Goal: Task Accomplishment & Management: Manage account settings

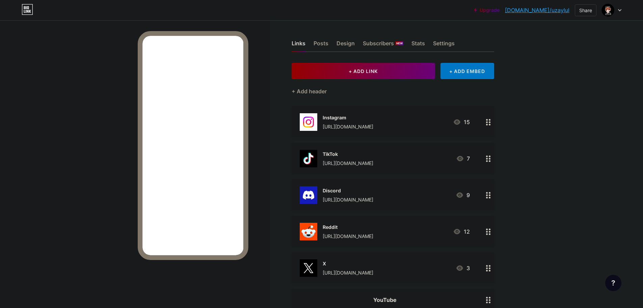
click at [619, 10] on icon at bounding box center [619, 10] width 3 height 2
click at [566, 93] on li "Logout" at bounding box center [579, 95] width 84 height 18
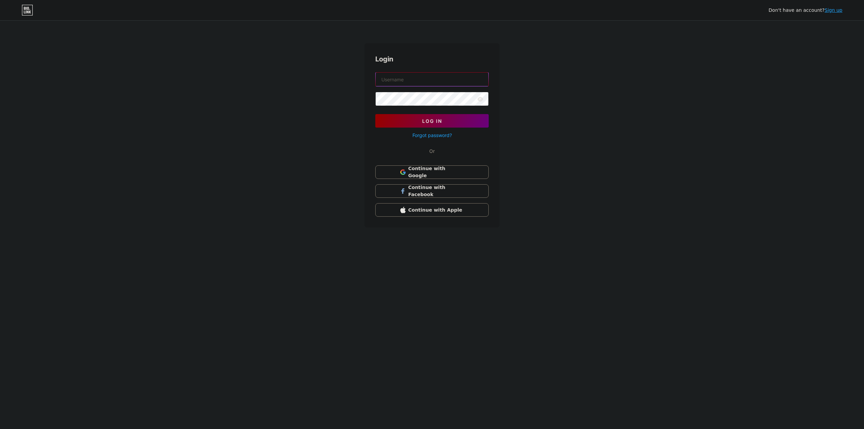
click at [419, 83] on input "text" at bounding box center [432, 80] width 113 height 14
paste input "mronurc+onur@gmail.com"
type input "mronurc+onur@gmail.com"
click at [643, 13] on link "Sign up" at bounding box center [834, 9] width 18 height 5
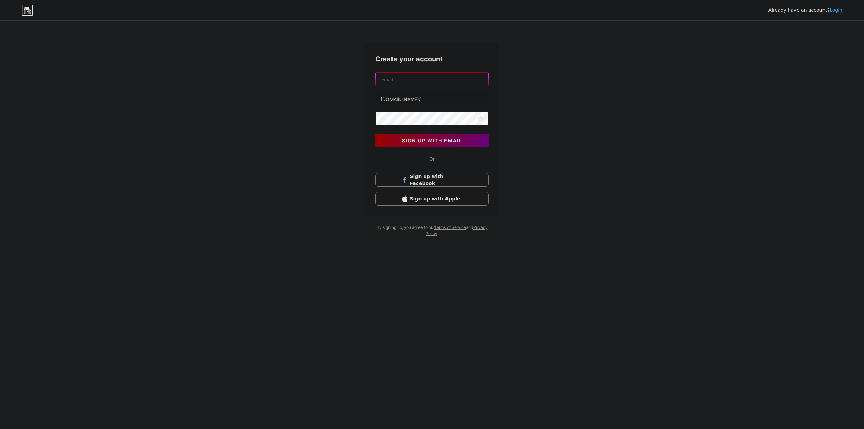
click at [406, 80] on input "text" at bounding box center [432, 80] width 113 height 14
paste input "mronurc+onur@gmail.com"
click at [413, 79] on input "mronurc+onur@gmail.com" at bounding box center [432, 80] width 113 height 14
type input "mronurc+uzaylule@gmail.com"
click at [448, 101] on input "text" at bounding box center [432, 99] width 113 height 14
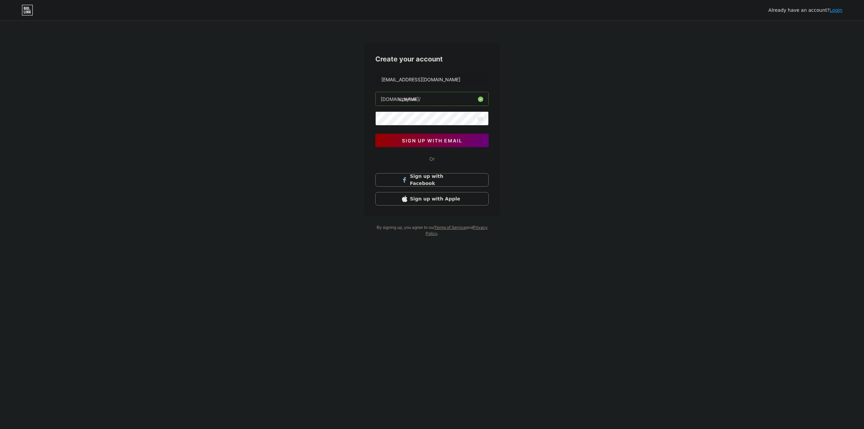
type input "uzaylule"
click at [643, 11] on link "Login" at bounding box center [836, 9] width 13 height 5
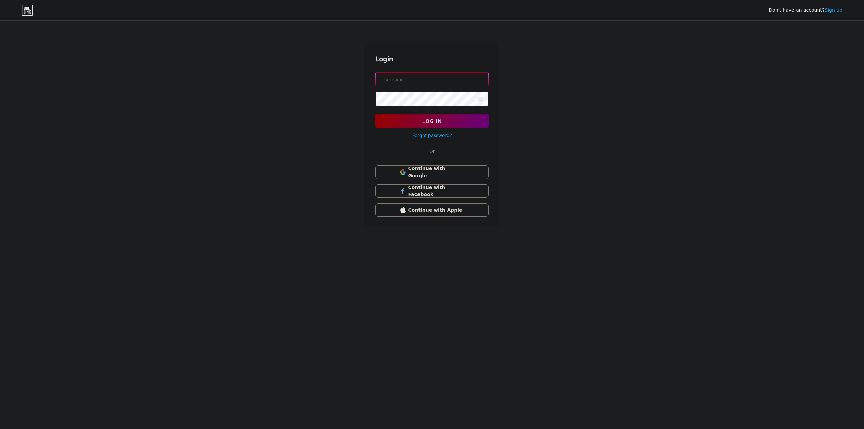
click at [433, 83] on input "text" at bounding box center [432, 80] width 113 height 14
paste input "uzaylul"
type input "uzaylul"
click at [443, 91] on form "uzaylul Log In Forgot password?" at bounding box center [431, 105] width 113 height 67
click at [405, 122] on button "Log In" at bounding box center [431, 121] width 113 height 14
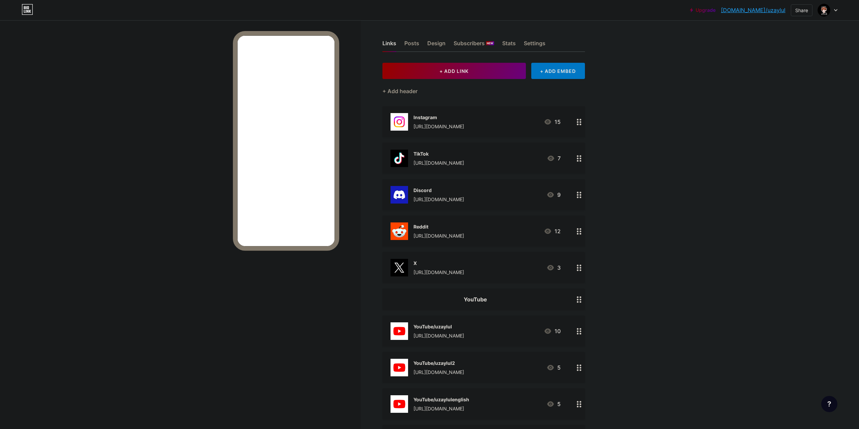
click at [134, 109] on div at bounding box center [180, 234] width 361 height 429
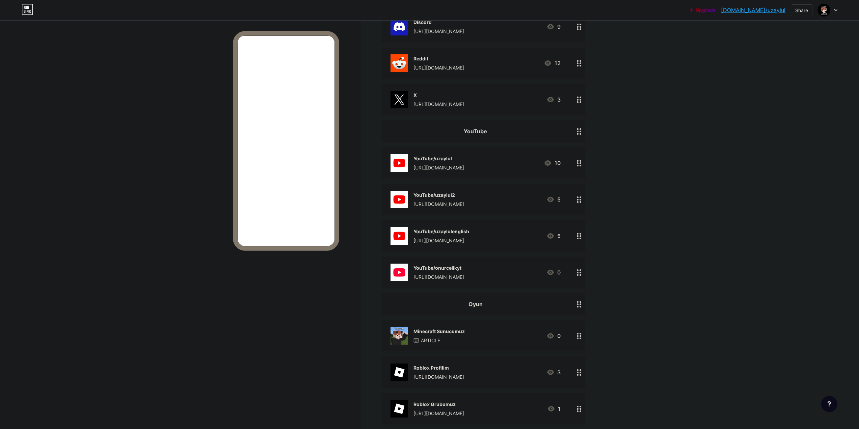
scroll to position [169, 0]
click at [461, 129] on div "YouTube" at bounding box center [476, 131] width 170 height 8
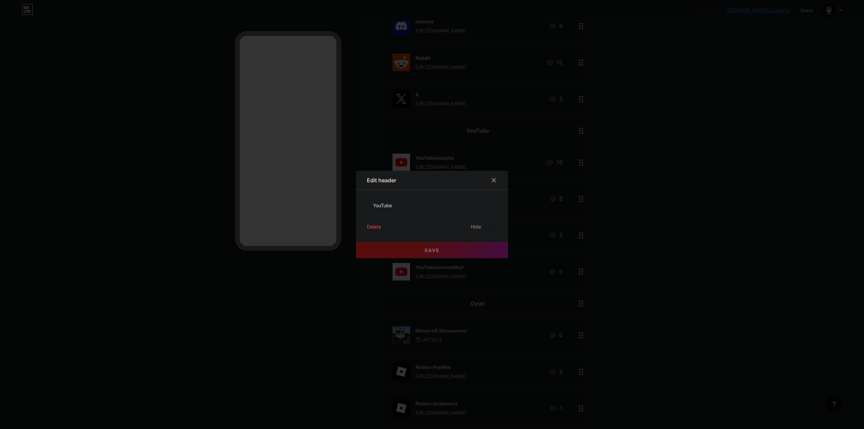
click at [377, 227] on div "Delete" at bounding box center [374, 227] width 14 height 8
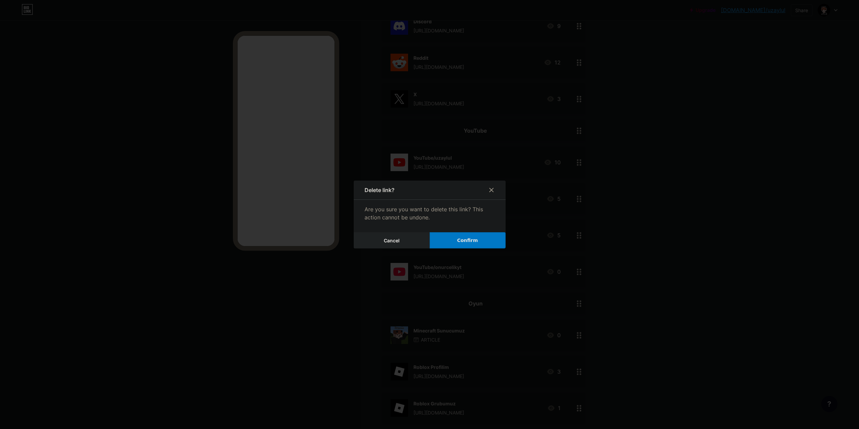
click at [464, 241] on span "Confirm" at bounding box center [467, 240] width 21 height 7
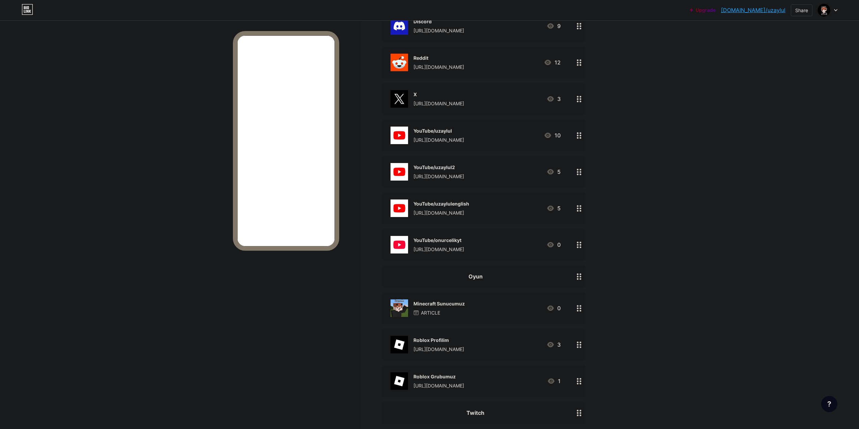
click at [465, 280] on div "Oyun" at bounding box center [484, 277] width 203 height 22
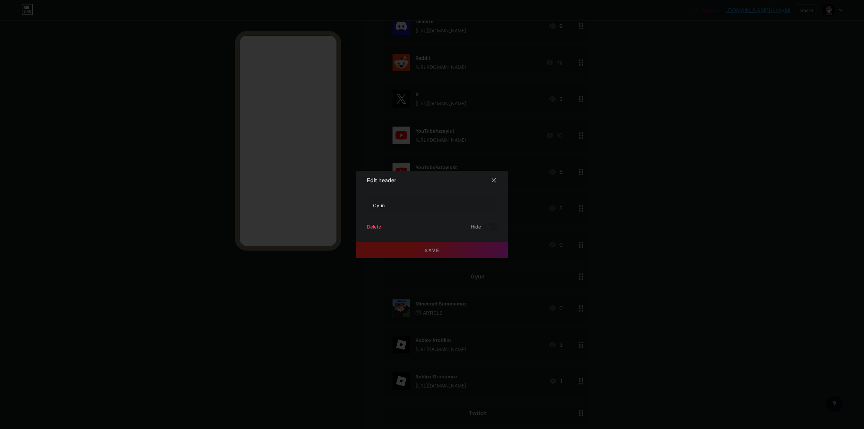
click at [372, 227] on div "Delete" at bounding box center [374, 227] width 14 height 8
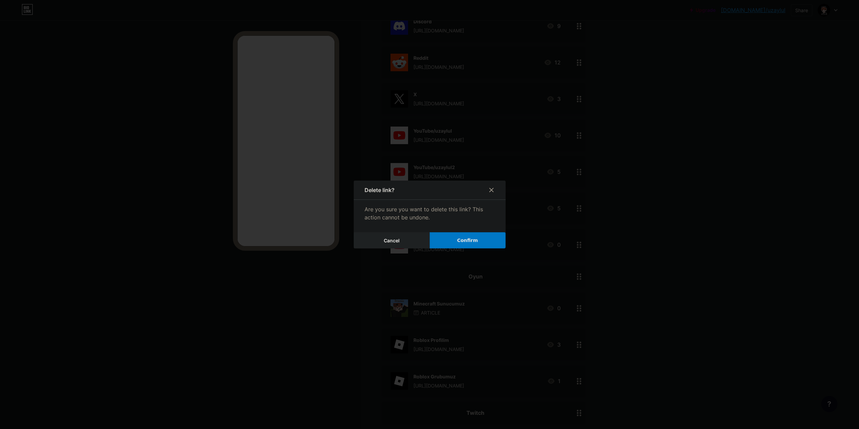
click at [465, 241] on span "Confirm" at bounding box center [467, 240] width 21 height 7
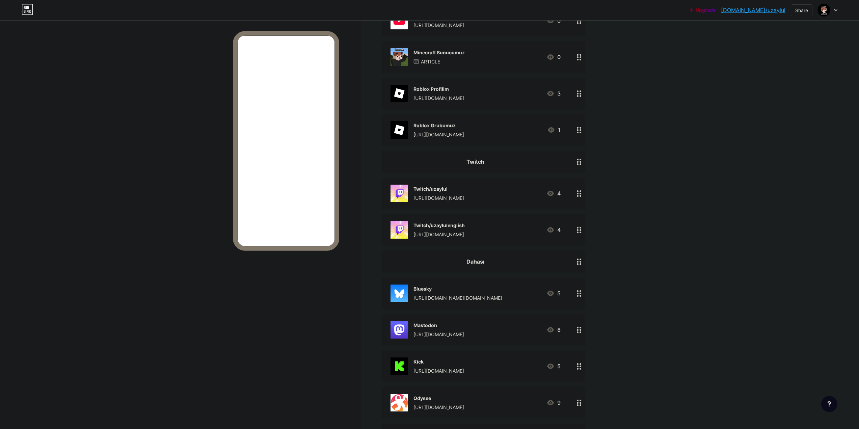
scroll to position [405, 0]
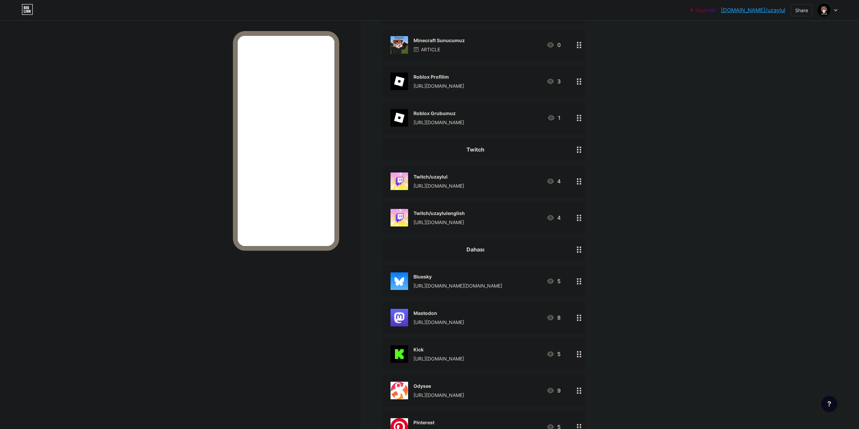
click at [498, 150] on div "Twitch" at bounding box center [476, 150] width 170 height 8
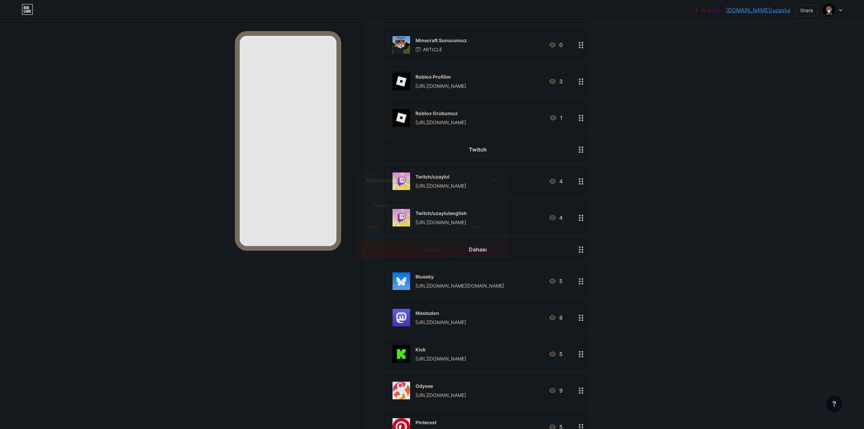
drag, startPoint x: 370, startPoint y: 225, endPoint x: 424, endPoint y: 224, distance: 53.4
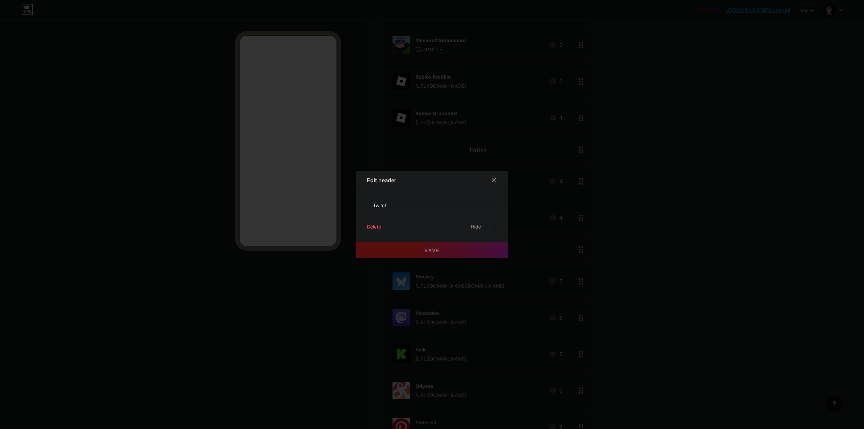
click at [427, 224] on div "Delete Hide" at bounding box center [432, 227] width 130 height 8
click at [367, 227] on div "Delete" at bounding box center [374, 227] width 14 height 8
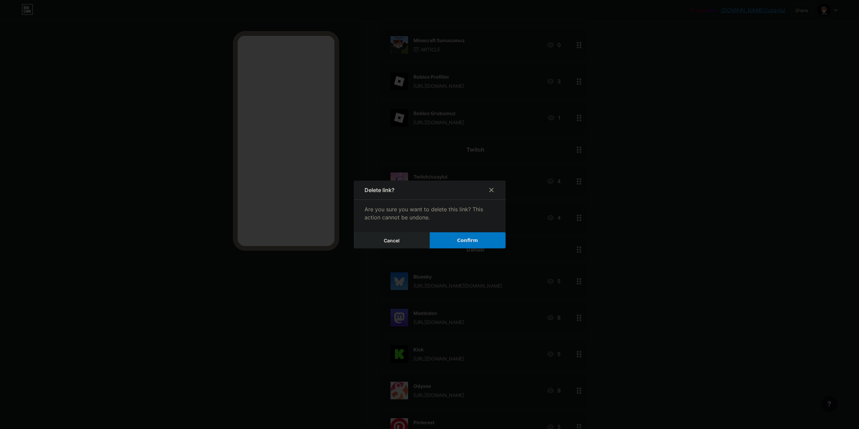
click at [464, 237] on span "Confirm" at bounding box center [467, 240] width 21 height 7
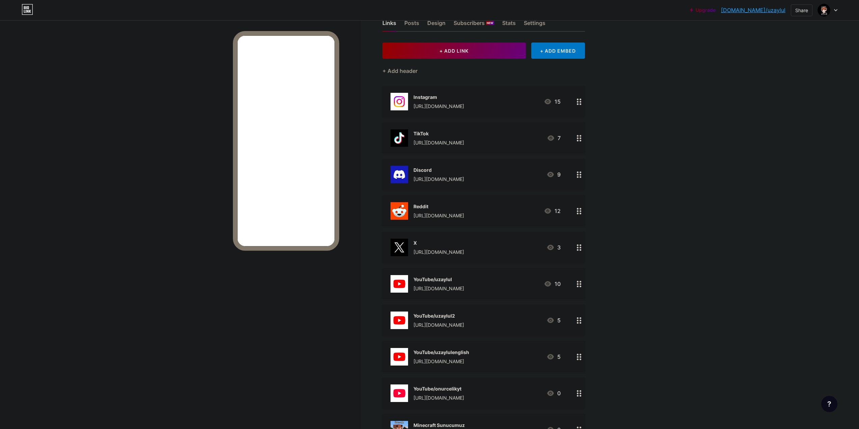
scroll to position [0, 0]
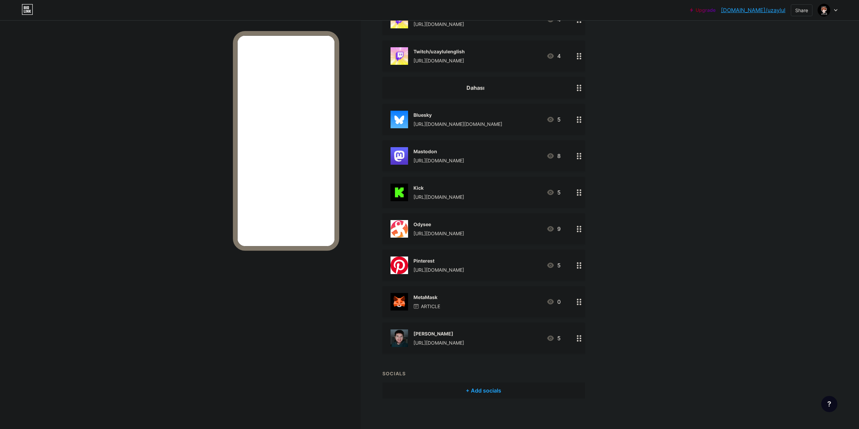
scroll to position [543, 0]
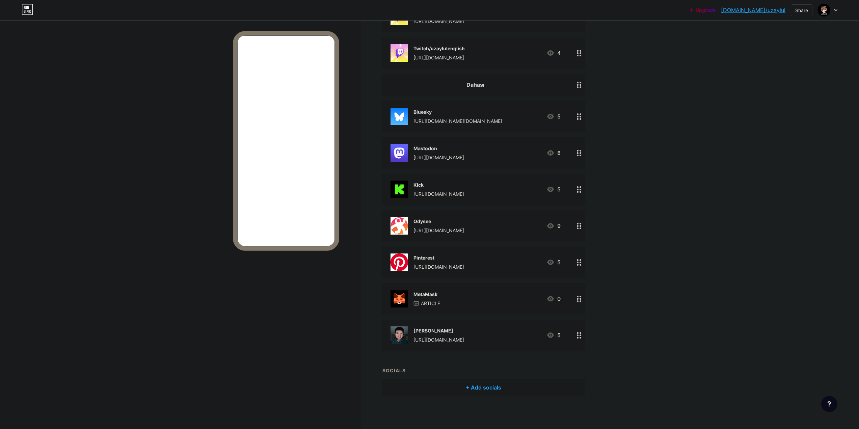
click at [463, 90] on div "Dahası" at bounding box center [484, 85] width 203 height 22
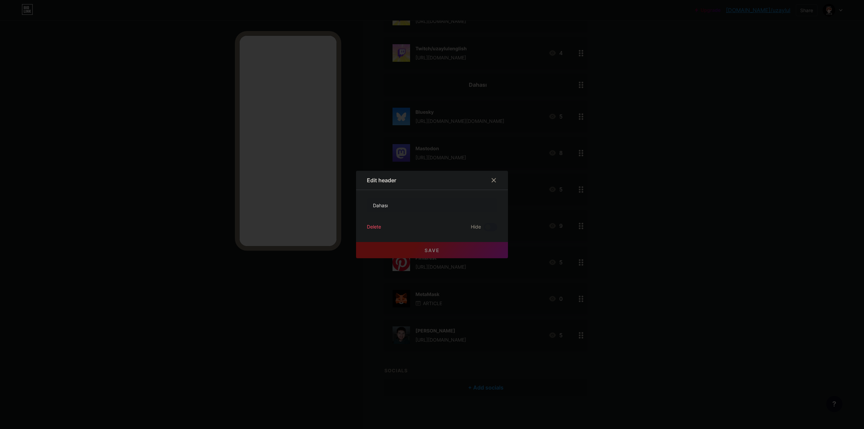
click at [371, 227] on div "Delete" at bounding box center [374, 227] width 14 height 8
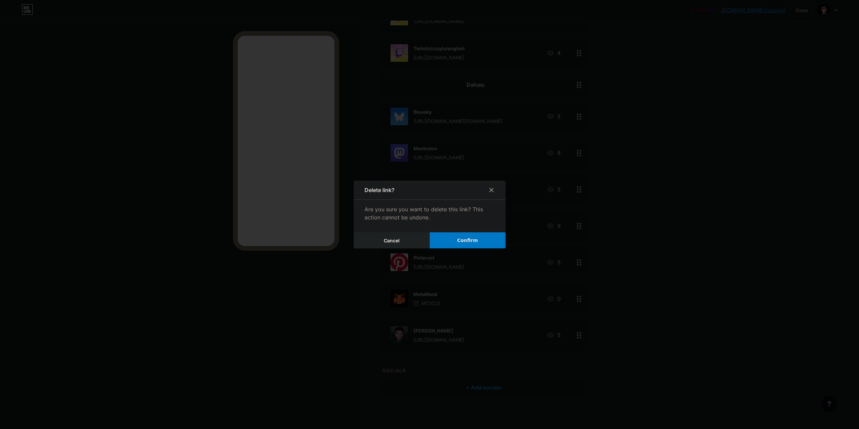
click at [447, 238] on button "Confirm" at bounding box center [468, 240] width 76 height 16
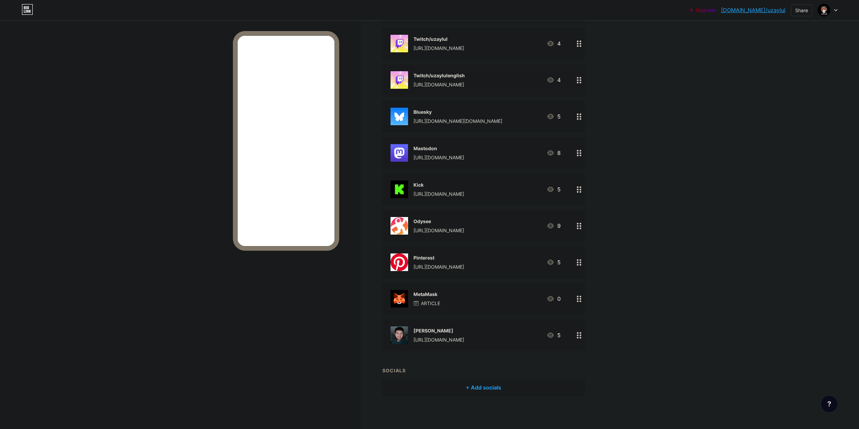
click at [446, 143] on div "Mastodon [URL][DOMAIN_NAME] 8" at bounding box center [484, 152] width 203 height 31
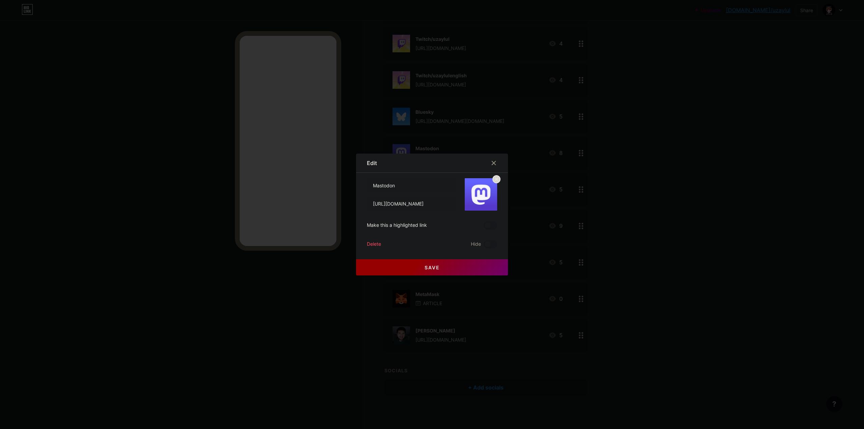
click at [372, 245] on div "Delete" at bounding box center [374, 244] width 14 height 8
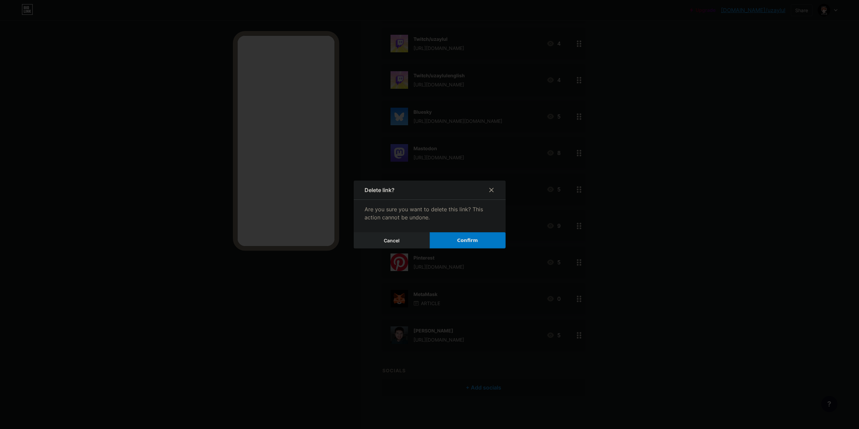
click at [469, 244] on span "Confirm" at bounding box center [467, 240] width 21 height 7
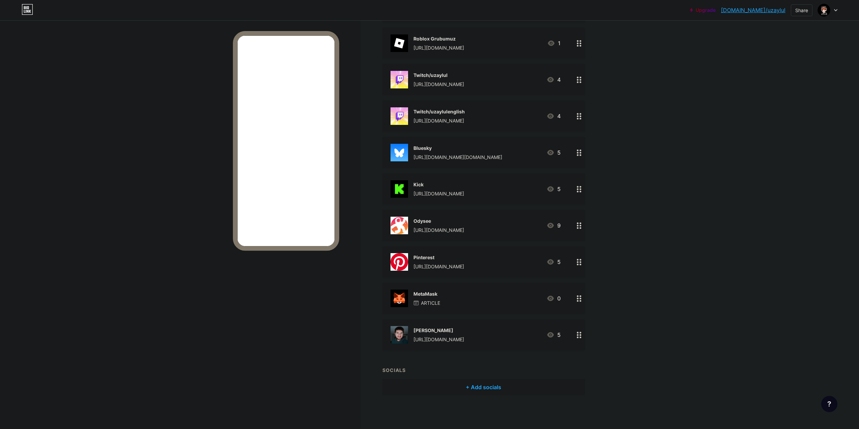
scroll to position [479, 0]
click at [438, 156] on div "[URL][DOMAIN_NAME][DOMAIN_NAME]" at bounding box center [458, 157] width 89 height 7
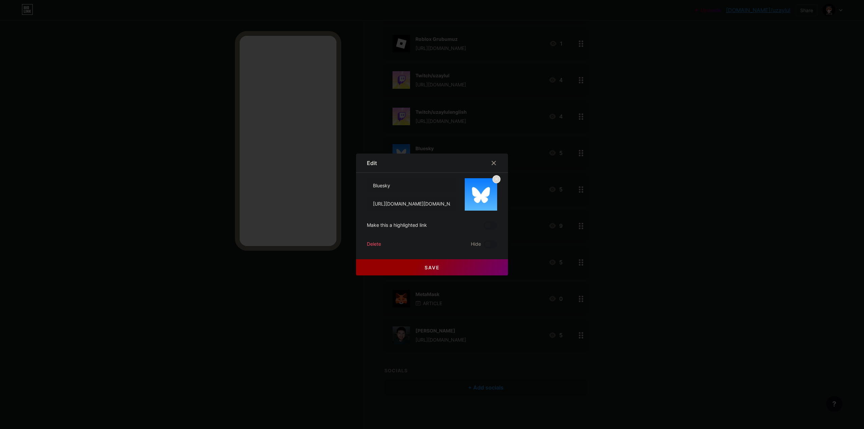
click at [369, 245] on div "Delete" at bounding box center [374, 244] width 14 height 8
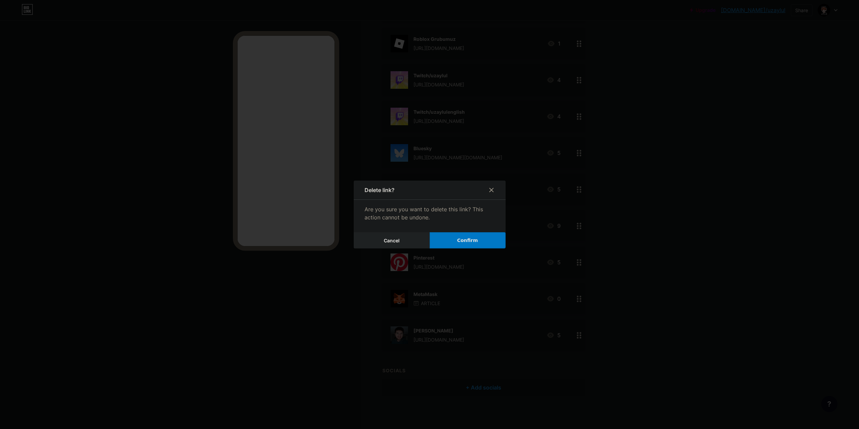
click at [474, 239] on span "Confirm" at bounding box center [467, 240] width 21 height 7
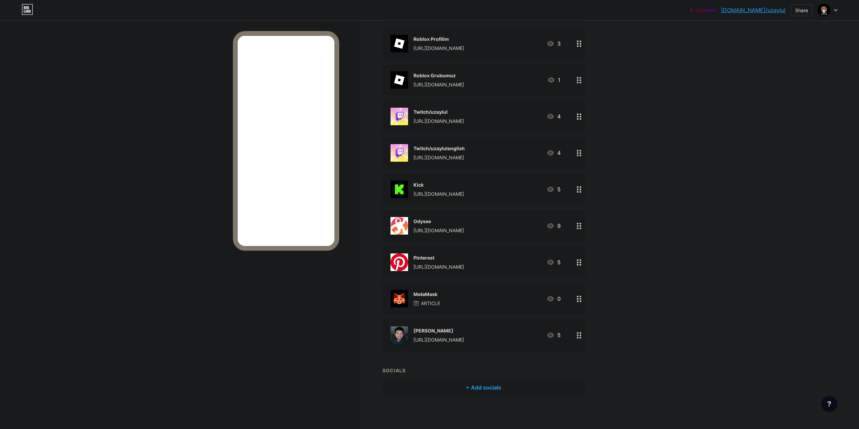
click at [440, 293] on div "MetaMask" at bounding box center [427, 294] width 27 height 7
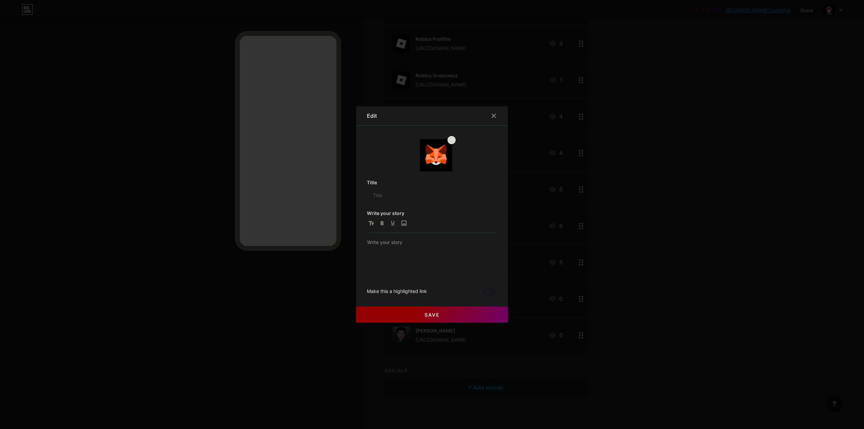
type input "MetaMask"
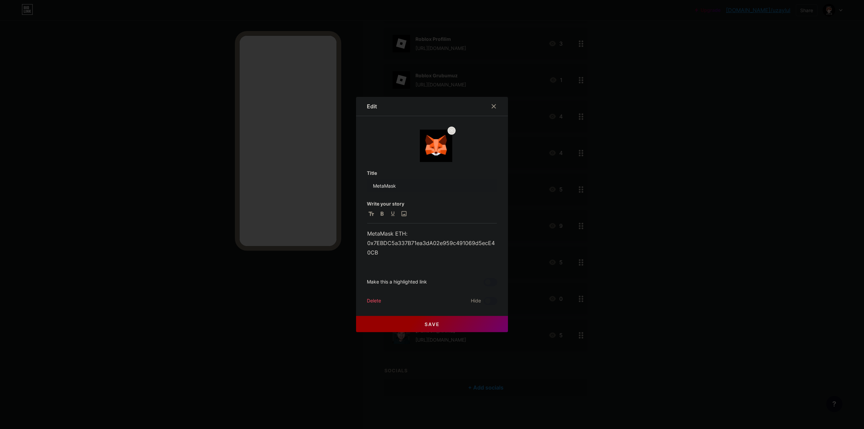
click at [377, 303] on div "Delete" at bounding box center [374, 301] width 14 height 8
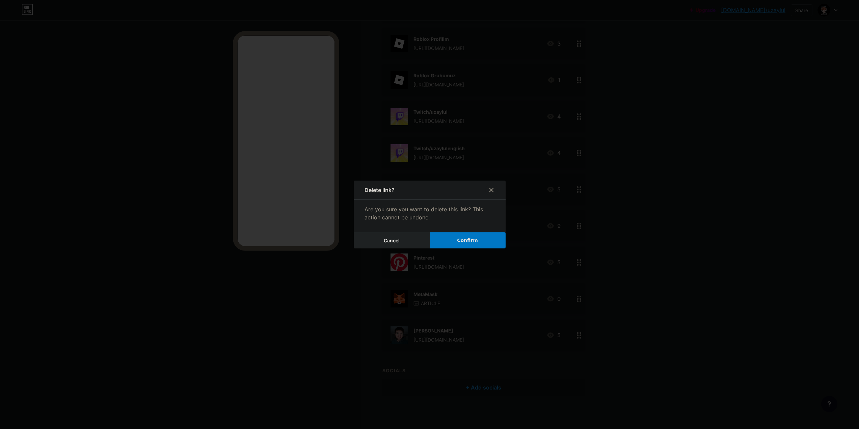
click at [477, 240] on button "Confirm" at bounding box center [468, 240] width 76 height 16
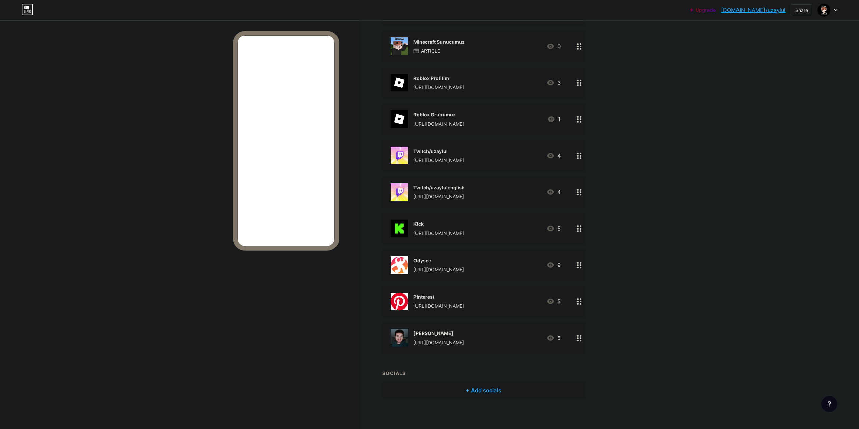
scroll to position [406, 0]
click at [464, 256] on div "Odysee" at bounding box center [439, 257] width 51 height 7
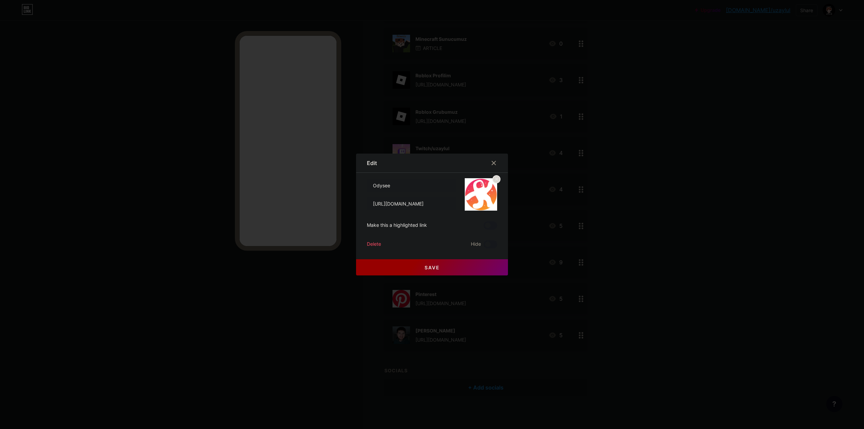
click at [373, 243] on div "Delete" at bounding box center [374, 244] width 14 height 8
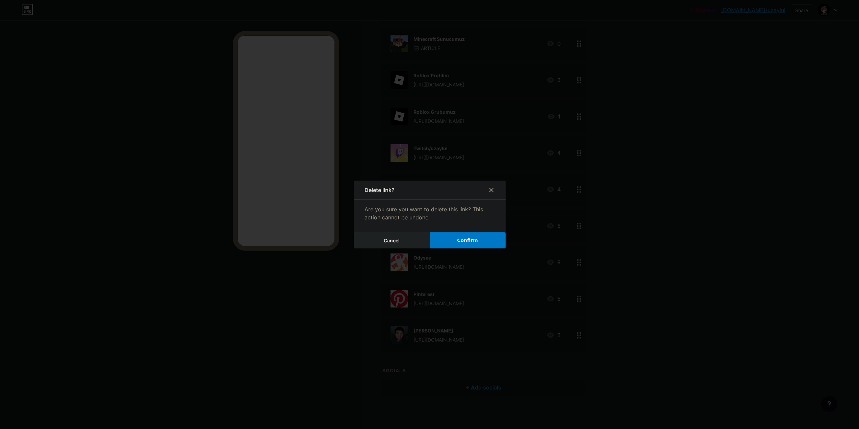
click at [478, 236] on button "Confirm" at bounding box center [468, 240] width 76 height 16
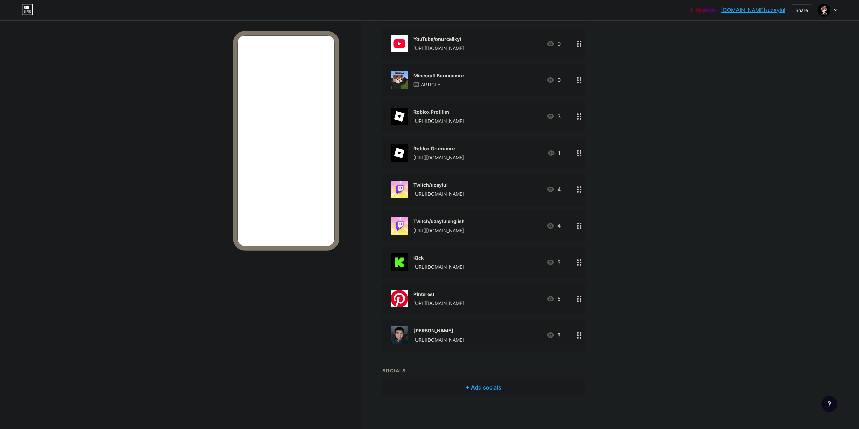
click at [448, 300] on div "[URL][DOMAIN_NAME]" at bounding box center [439, 303] width 51 height 7
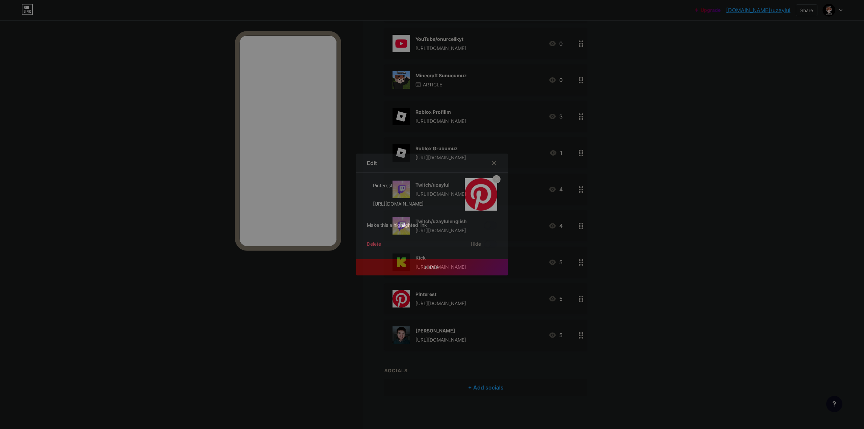
click at [374, 244] on div "Delete" at bounding box center [374, 244] width 14 height 8
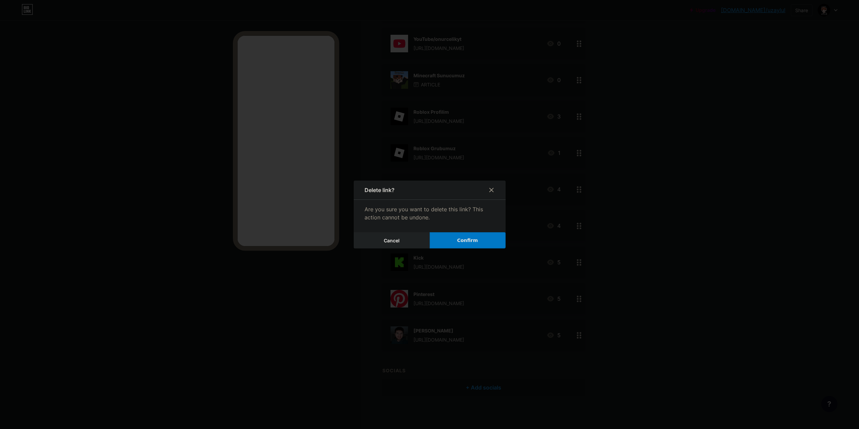
click at [467, 240] on span "Confirm" at bounding box center [467, 240] width 21 height 7
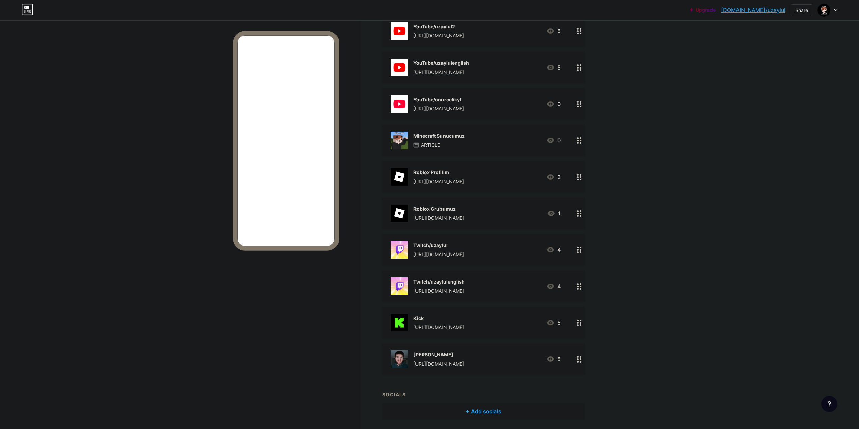
scroll to position [334, 0]
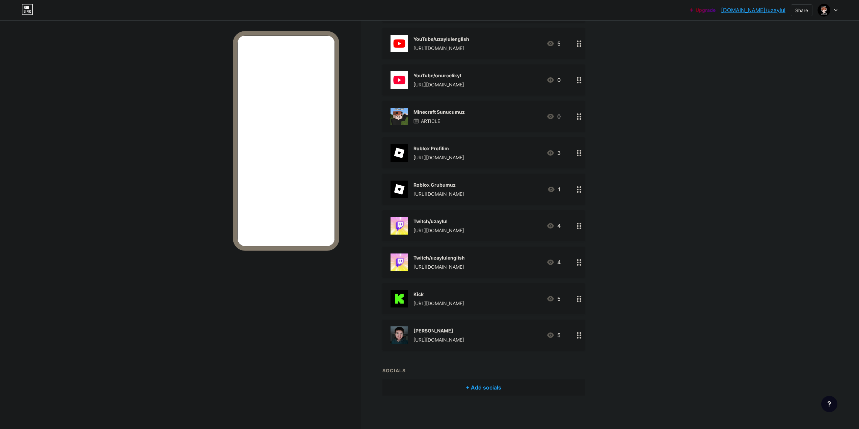
click at [477, 338] on div "[PERSON_NAME] [URL][DOMAIN_NAME] 5" at bounding box center [476, 335] width 170 height 18
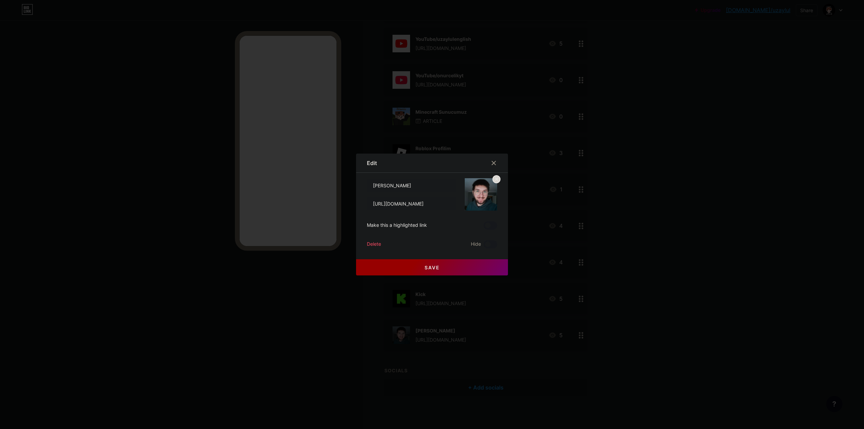
click at [367, 244] on div "Delete" at bounding box center [374, 244] width 14 height 8
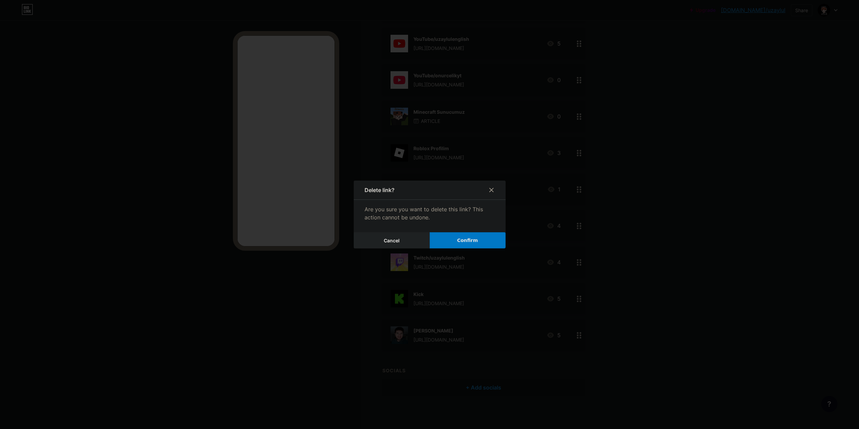
click at [500, 241] on button "Confirm" at bounding box center [468, 240] width 76 height 16
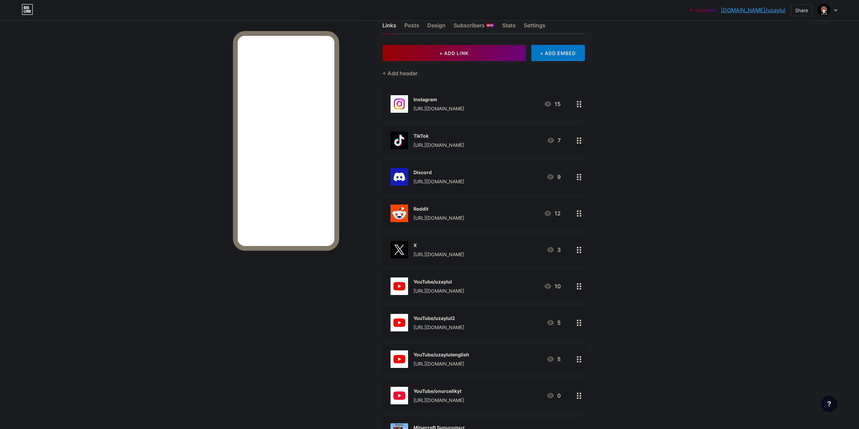
scroll to position [0, 0]
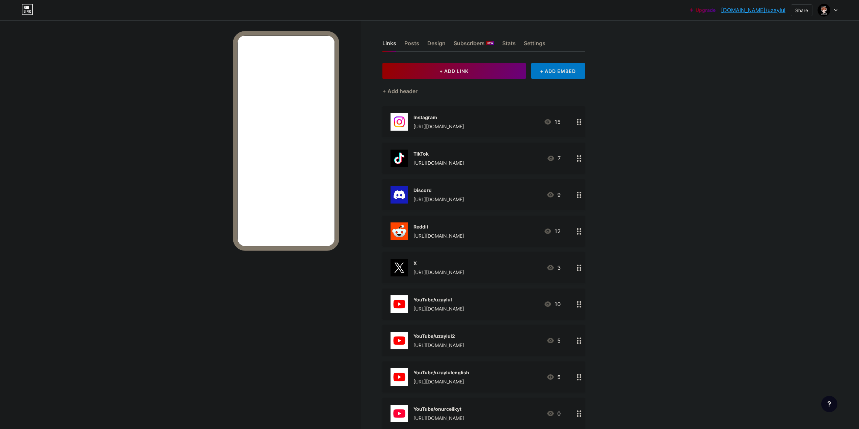
click at [770, 12] on link "[DOMAIN_NAME]/uzaylul" at bounding box center [753, 10] width 64 height 8
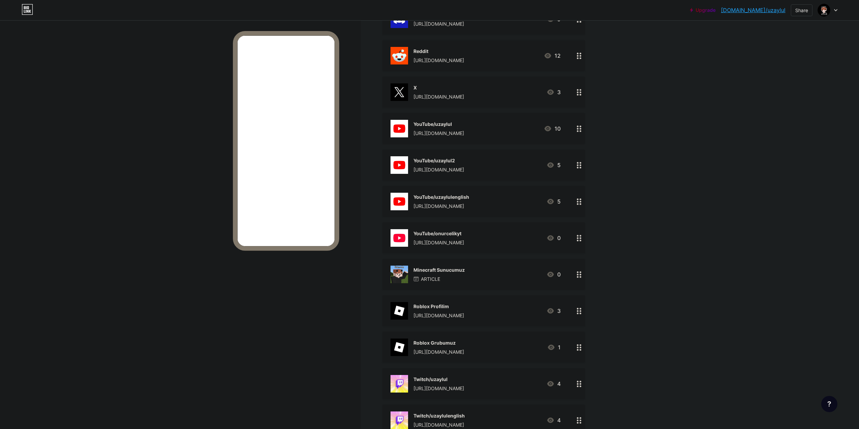
scroll to position [203, 0]
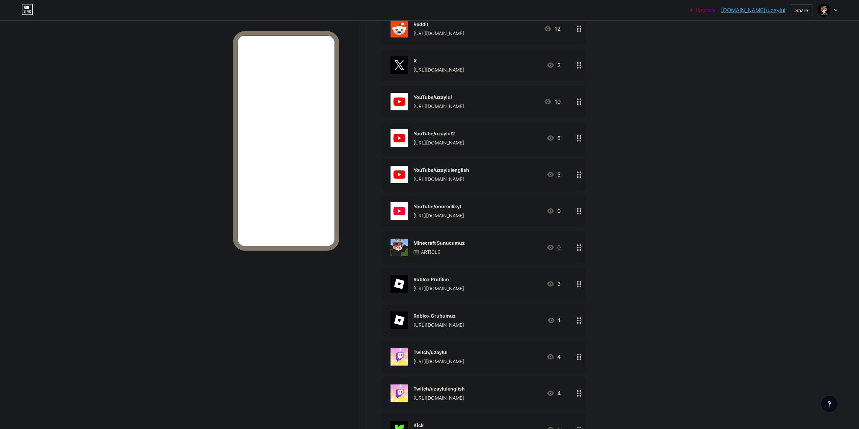
click at [462, 142] on div "[URL][DOMAIN_NAME]" at bounding box center [439, 142] width 51 height 7
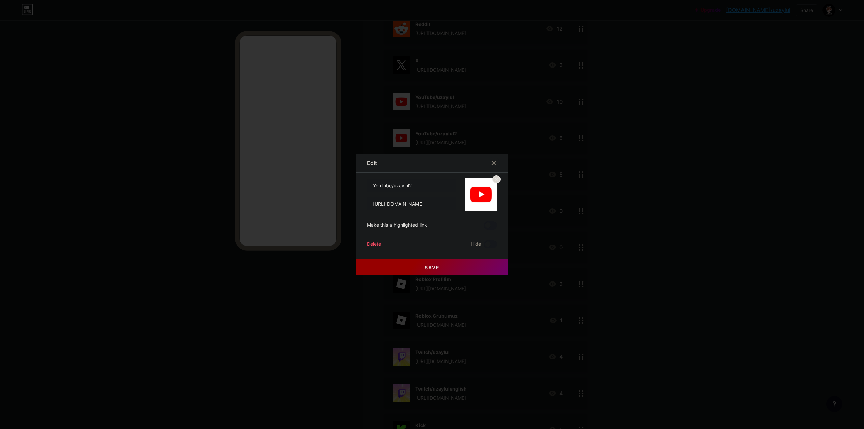
click at [367, 244] on div "Delete" at bounding box center [374, 244] width 14 height 8
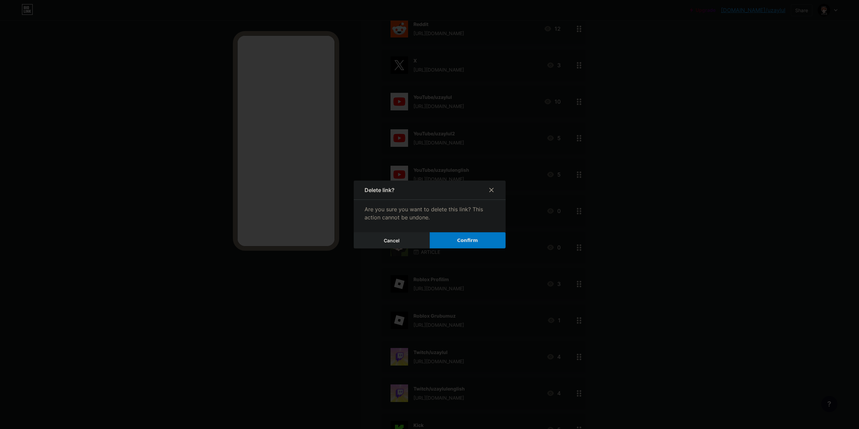
click at [480, 236] on button "Confirm" at bounding box center [468, 240] width 76 height 16
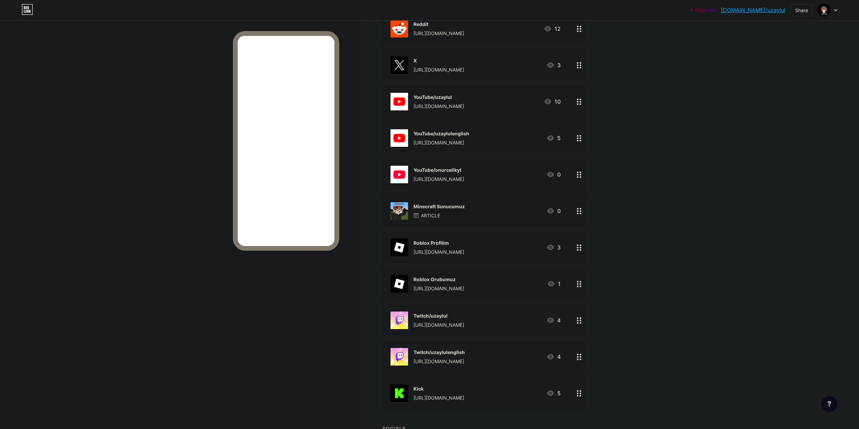
click at [451, 141] on div "[URL][DOMAIN_NAME]" at bounding box center [442, 142] width 56 height 7
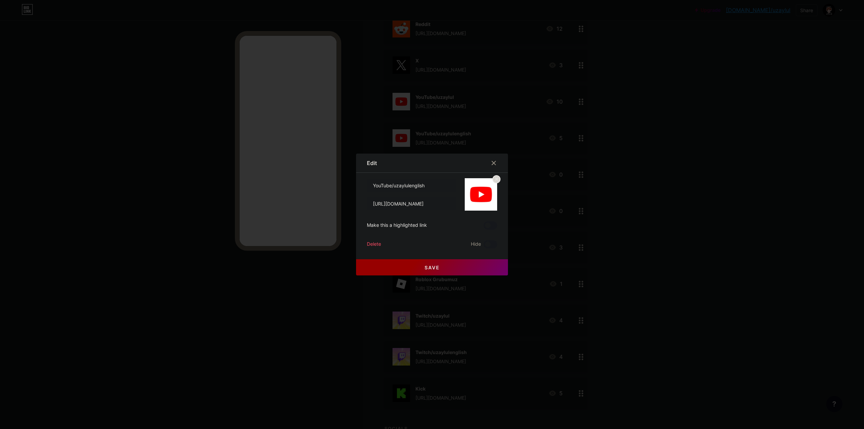
click at [374, 247] on div "Delete" at bounding box center [374, 244] width 14 height 8
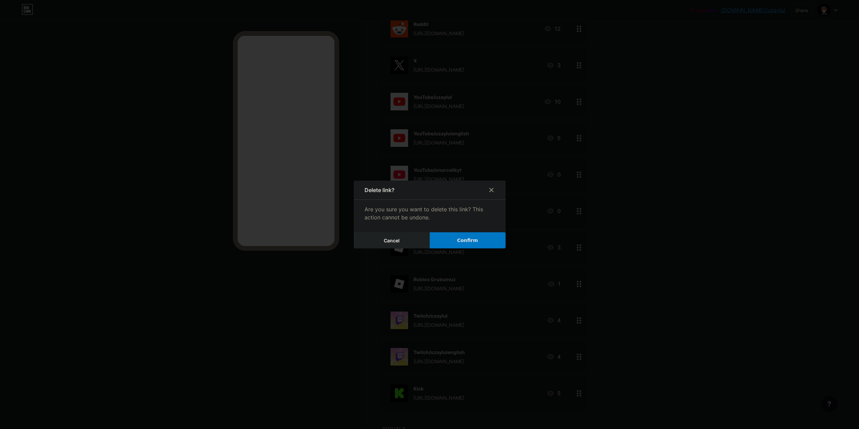
click at [476, 242] on span "Confirm" at bounding box center [467, 240] width 21 height 7
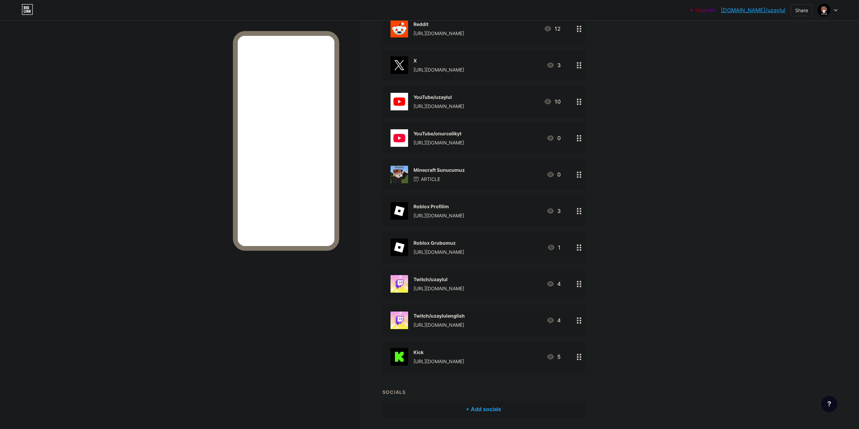
click at [458, 138] on div "YouTube/onurcelikyt [URL][DOMAIN_NAME]" at bounding box center [439, 138] width 51 height 18
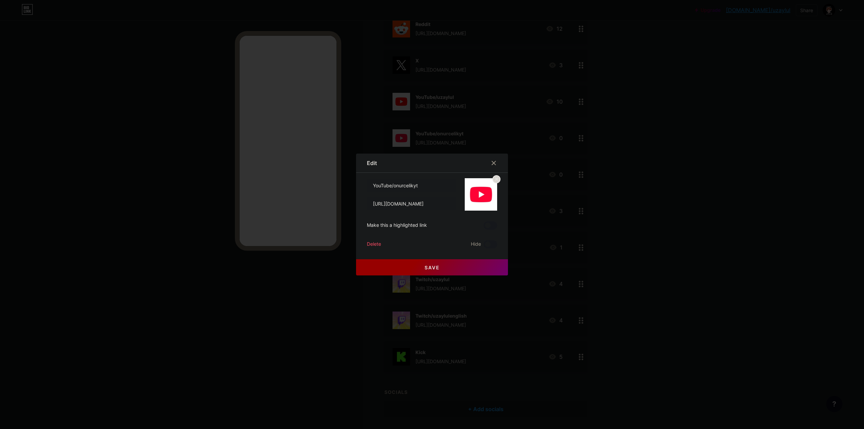
click at [374, 243] on div "Delete" at bounding box center [374, 244] width 14 height 8
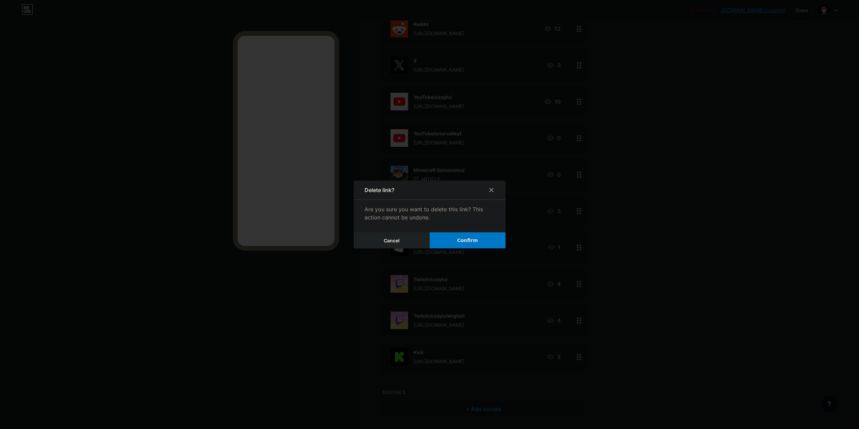
click at [471, 241] on span "Confirm" at bounding box center [467, 240] width 21 height 7
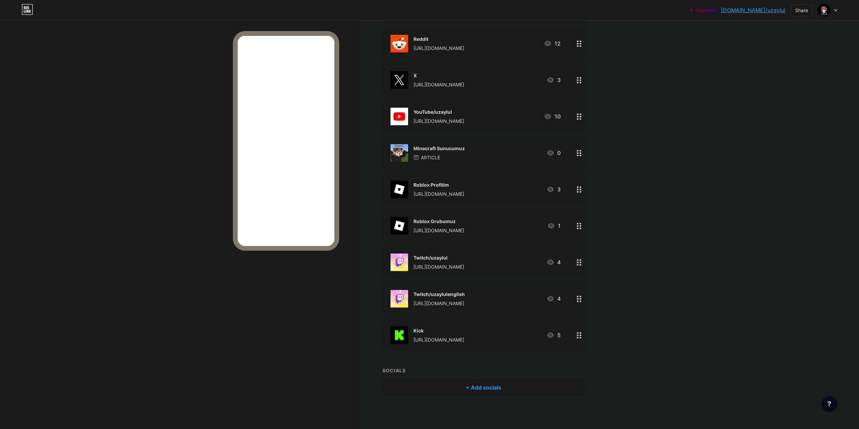
click at [464, 116] on div "YouTube/uzaylul [URL][DOMAIN_NAME]" at bounding box center [439, 117] width 51 height 18
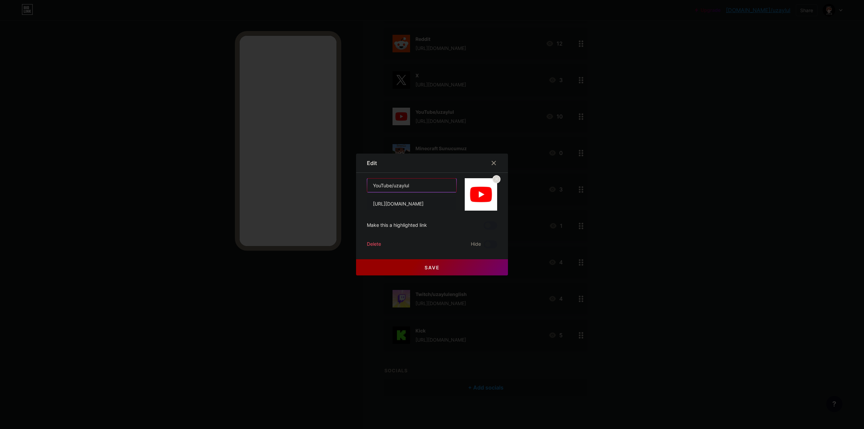
drag, startPoint x: 390, startPoint y: 187, endPoint x: 431, endPoint y: 185, distance: 41.6
click at [430, 185] on input "YouTube/uzaylul" at bounding box center [411, 186] width 89 height 14
type input "YouTube"
click at [385, 273] on button "Save" at bounding box center [432, 267] width 152 height 16
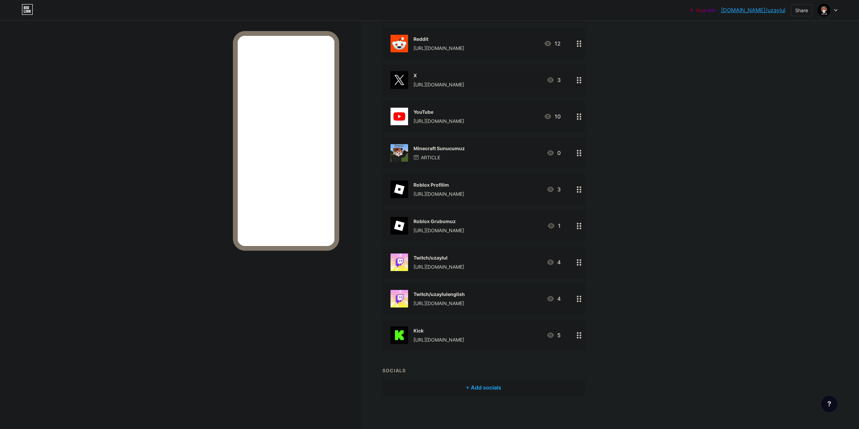
click at [458, 148] on div "Minecraft Sunucumuz" at bounding box center [439, 148] width 51 height 7
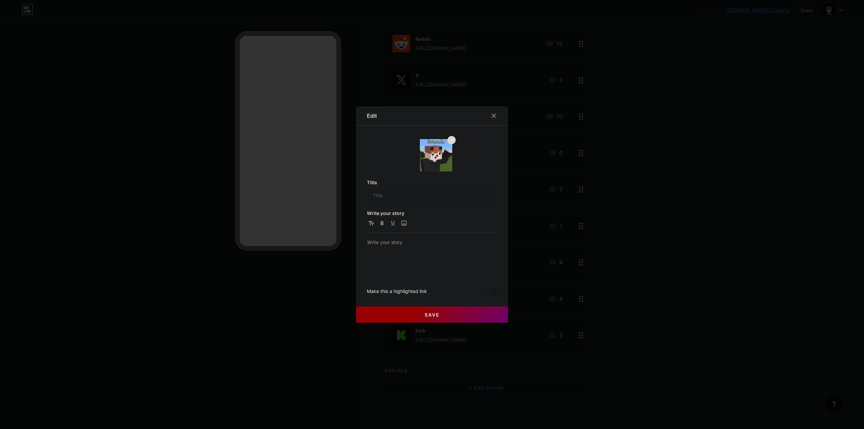
type input "Minecraft Sunucumuz"
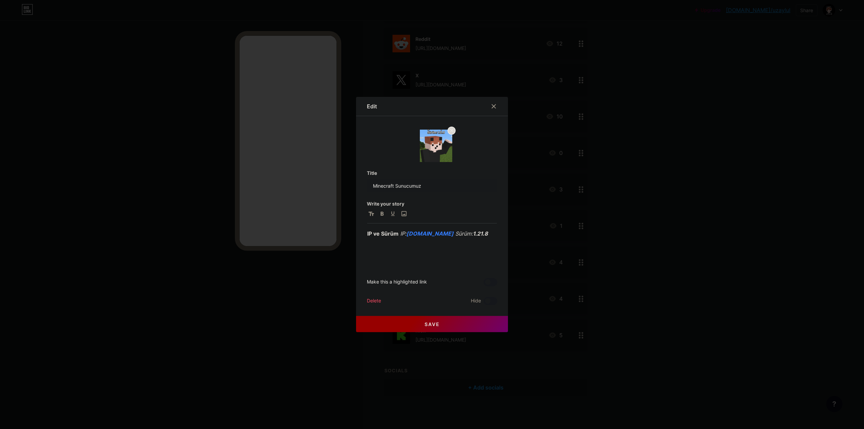
click at [374, 299] on div "Delete" at bounding box center [374, 301] width 14 height 8
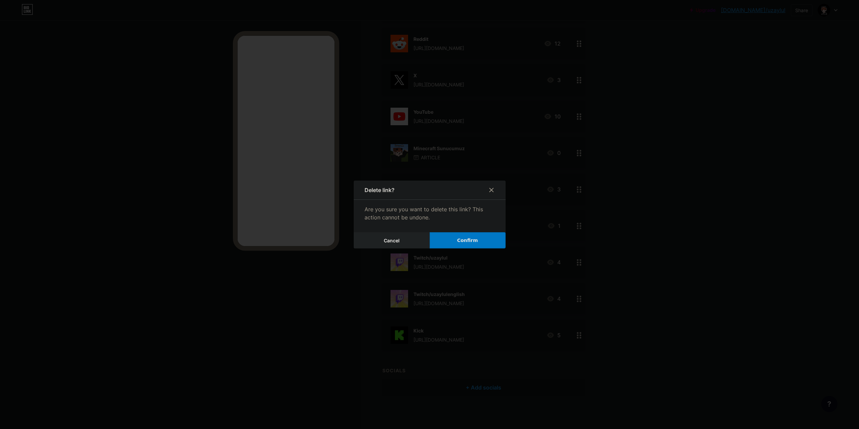
click at [488, 238] on button "Confirm" at bounding box center [468, 240] width 76 height 16
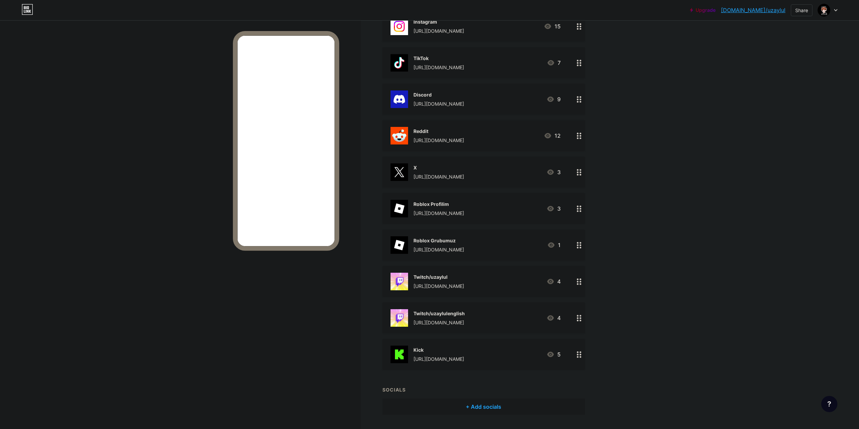
scroll to position [135, 0]
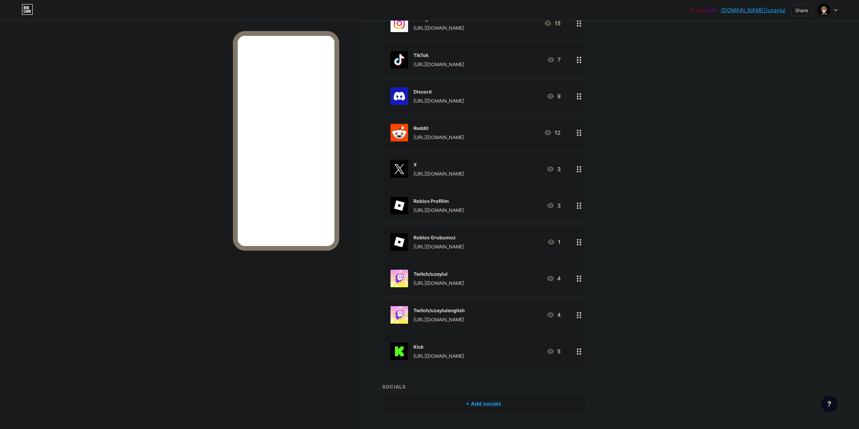
click at [449, 243] on div "[URL][DOMAIN_NAME]" at bounding box center [439, 246] width 51 height 7
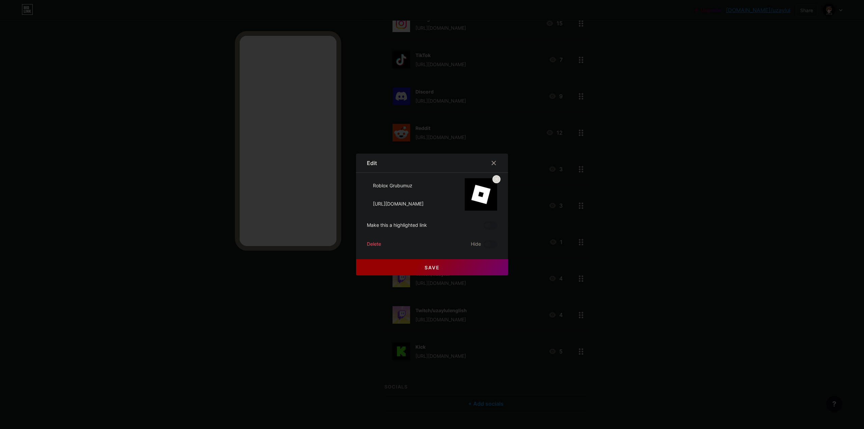
click at [367, 243] on div "Delete" at bounding box center [374, 244] width 14 height 8
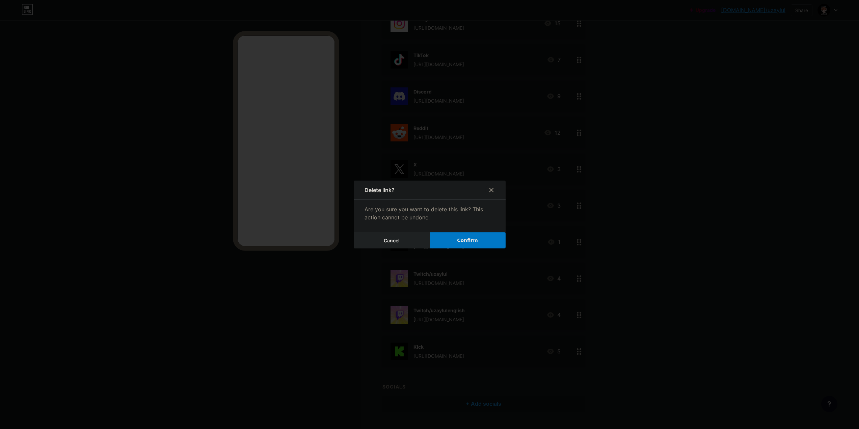
click at [474, 240] on span "Confirm" at bounding box center [467, 240] width 21 height 7
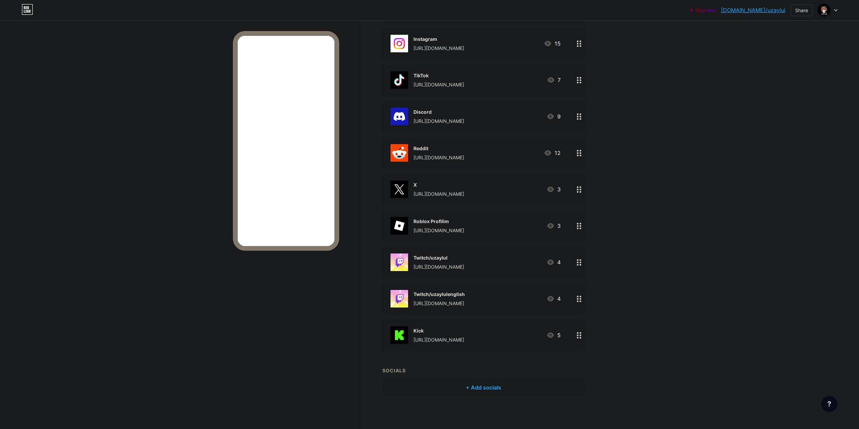
click at [437, 228] on div "[URL][DOMAIN_NAME]" at bounding box center [439, 230] width 51 height 7
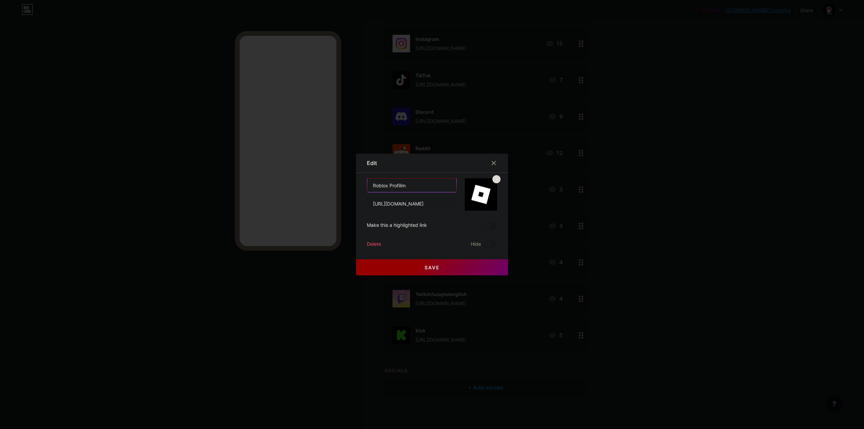
drag, startPoint x: 412, startPoint y: 189, endPoint x: 425, endPoint y: 188, distance: 12.8
click at [425, 188] on input "Roblox Profilim" at bounding box center [411, 186] width 89 height 14
type input "Roblox"
click at [404, 266] on button "Save" at bounding box center [432, 267] width 152 height 16
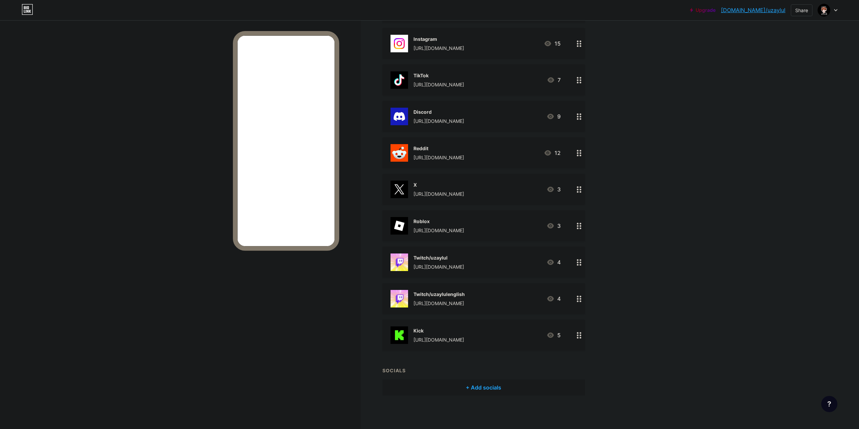
click at [450, 305] on div "[URL][DOMAIN_NAME]" at bounding box center [439, 303] width 51 height 7
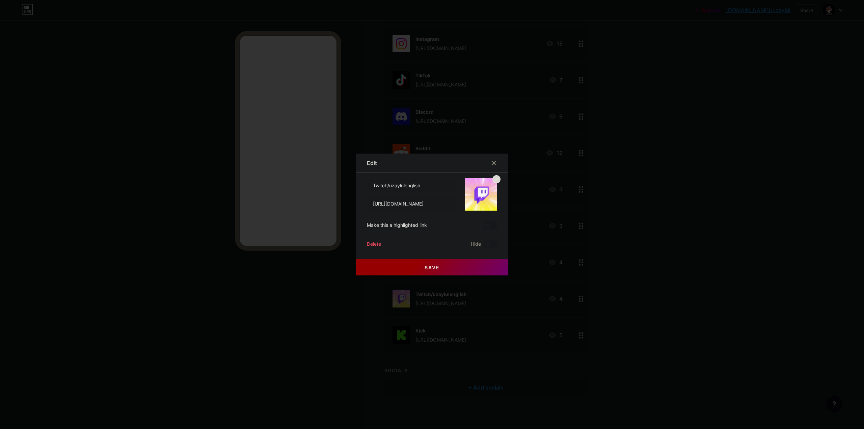
click at [377, 244] on div "Delete" at bounding box center [374, 244] width 14 height 8
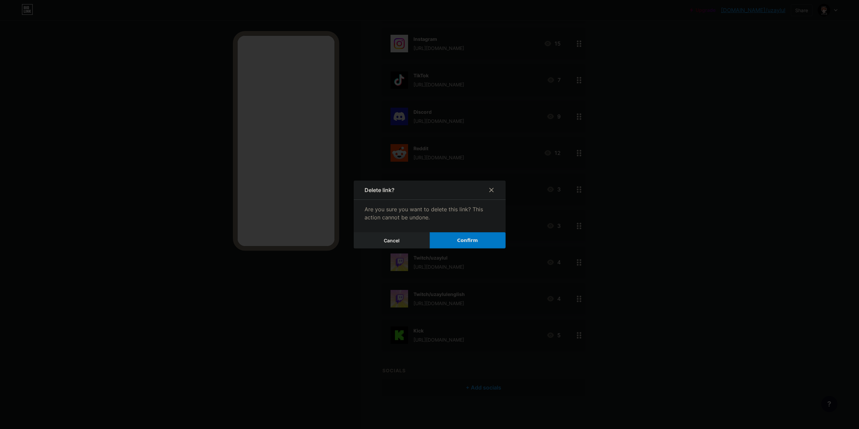
click at [471, 237] on span "Confirm" at bounding box center [467, 240] width 21 height 7
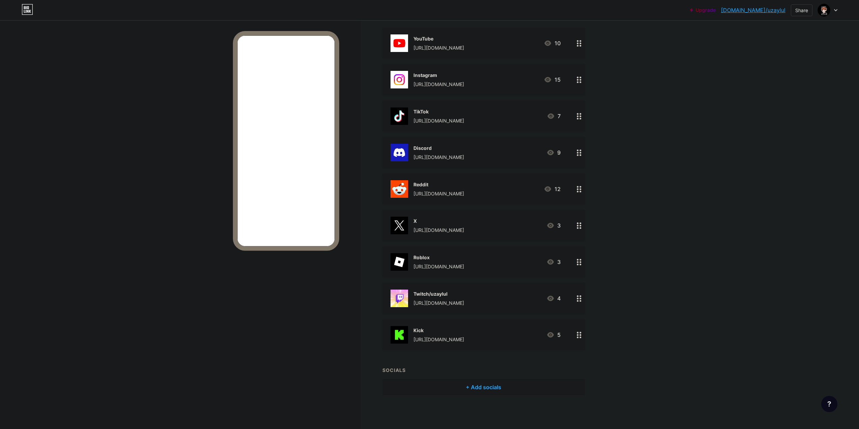
scroll to position [78, 0]
click at [445, 296] on div "Twitch/uzaylul" at bounding box center [439, 294] width 51 height 7
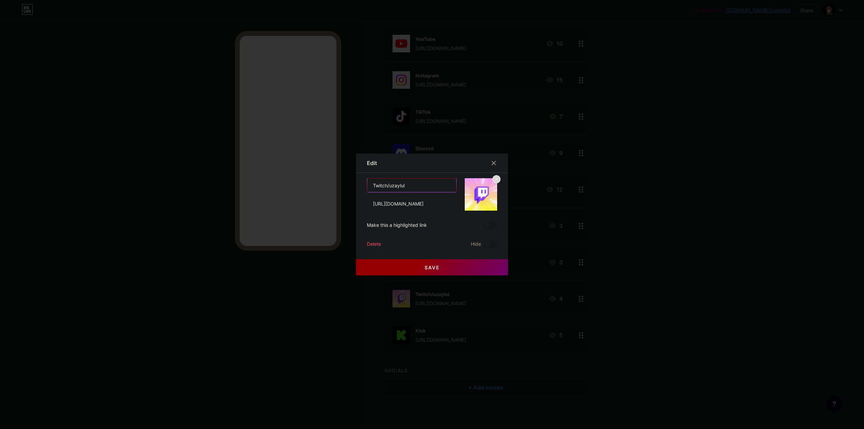
drag, startPoint x: 402, startPoint y: 186, endPoint x: 431, endPoint y: 184, distance: 29.5
click at [431, 184] on input "Twitch/uzaylul" at bounding box center [411, 186] width 89 height 14
type input "Twitch"
click at [394, 269] on button "Save" at bounding box center [432, 267] width 152 height 16
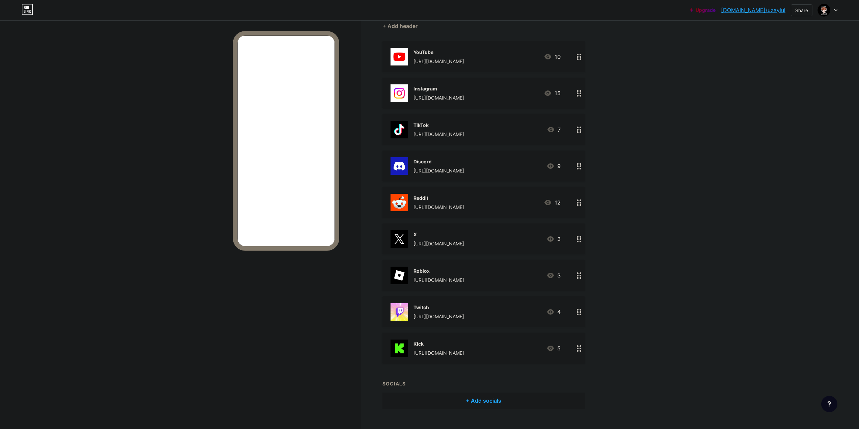
scroll to position [68, 0]
click at [454, 275] on div "[URL][DOMAIN_NAME]" at bounding box center [439, 277] width 51 height 7
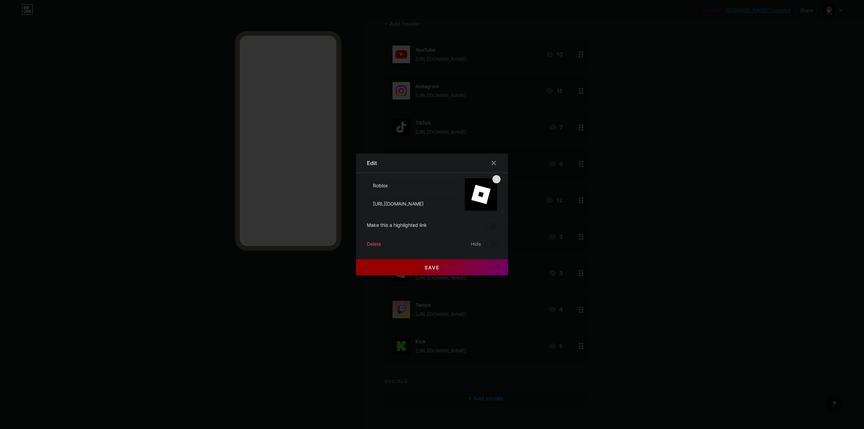
click at [370, 241] on div "Delete" at bounding box center [374, 244] width 14 height 8
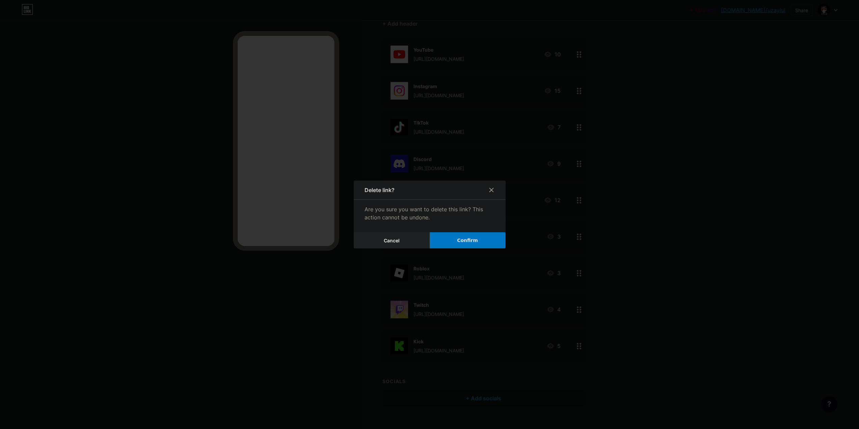
click at [465, 242] on span "Confirm" at bounding box center [467, 240] width 21 height 7
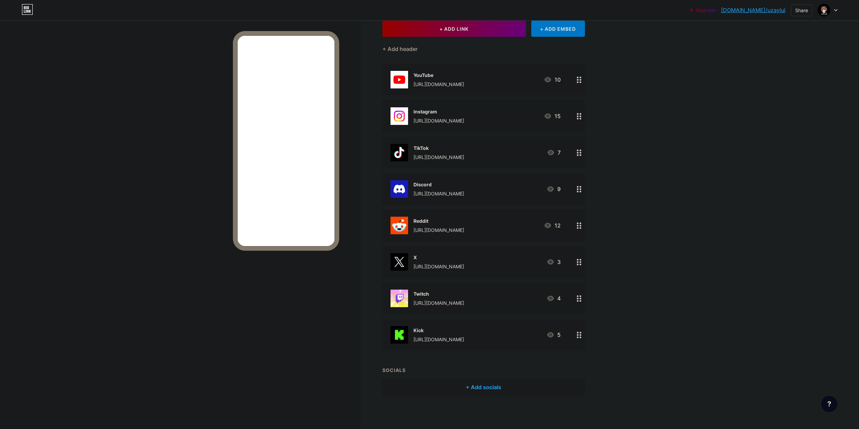
scroll to position [42, 0]
click at [456, 306] on div "[URL][DOMAIN_NAME]" at bounding box center [439, 303] width 51 height 7
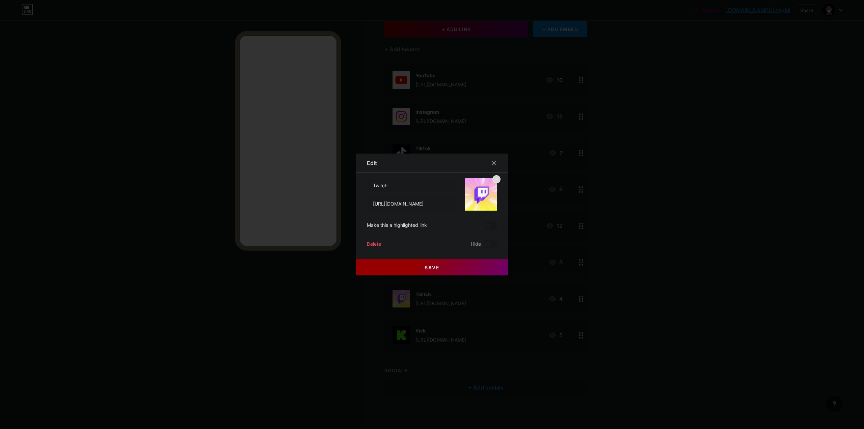
click at [367, 244] on div "Delete" at bounding box center [374, 244] width 14 height 8
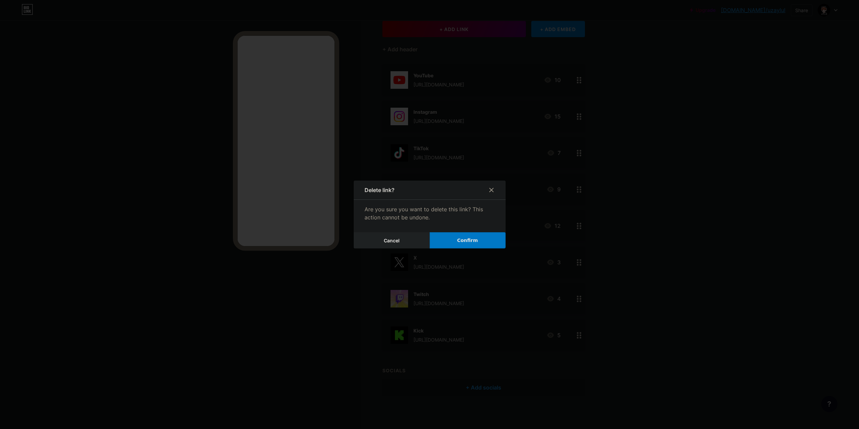
click at [469, 244] on span "Confirm" at bounding box center [467, 240] width 21 height 7
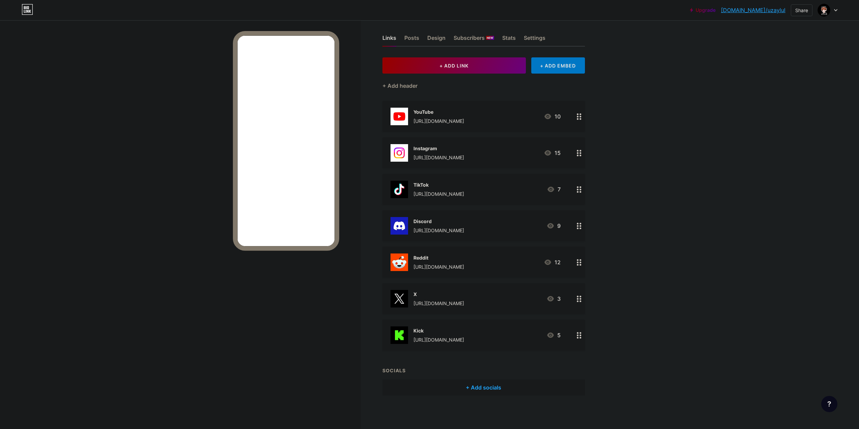
click at [441, 342] on div "[URL][DOMAIN_NAME]" at bounding box center [439, 339] width 51 height 7
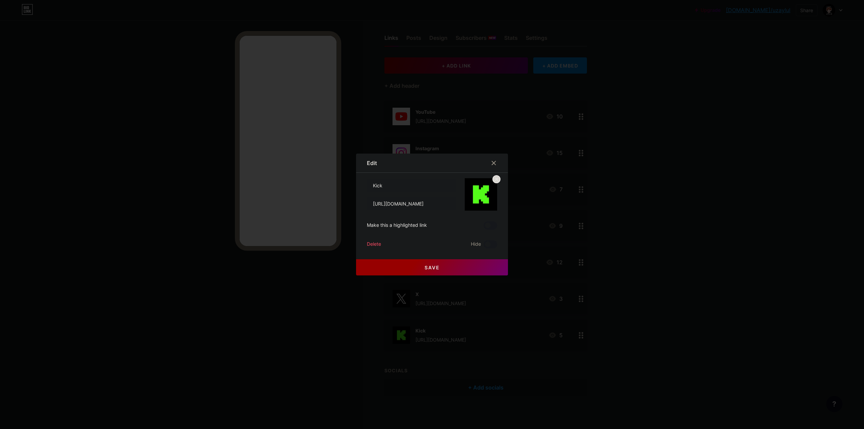
click at [375, 244] on div "Delete" at bounding box center [374, 244] width 14 height 8
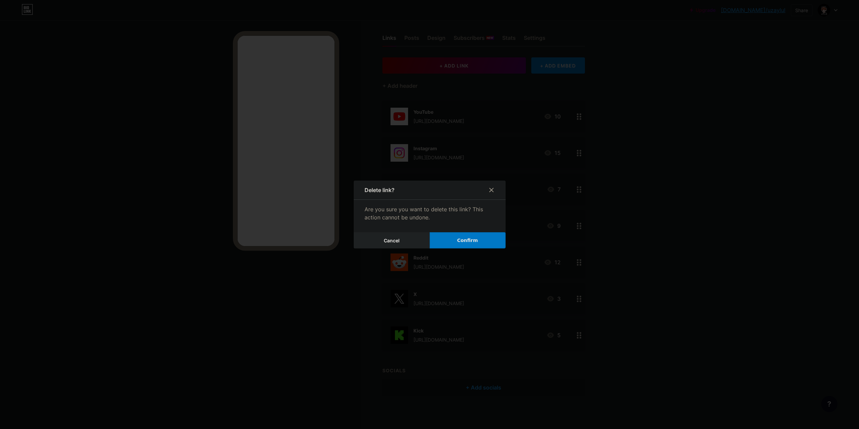
click at [470, 235] on button "Confirm" at bounding box center [468, 240] width 76 height 16
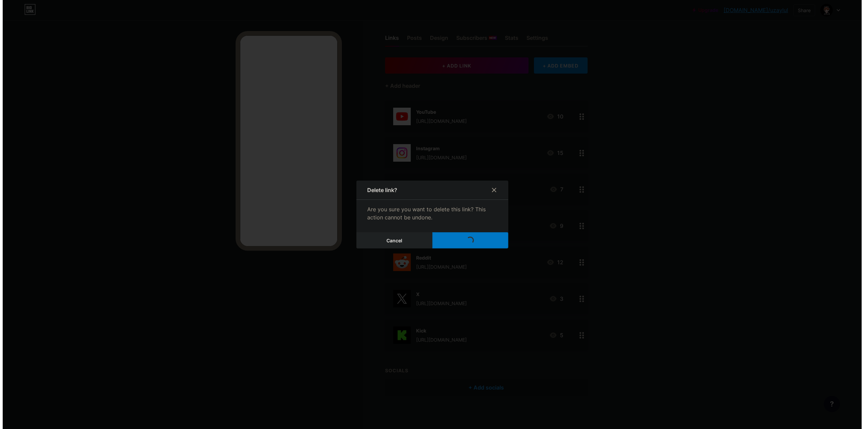
scroll to position [0, 0]
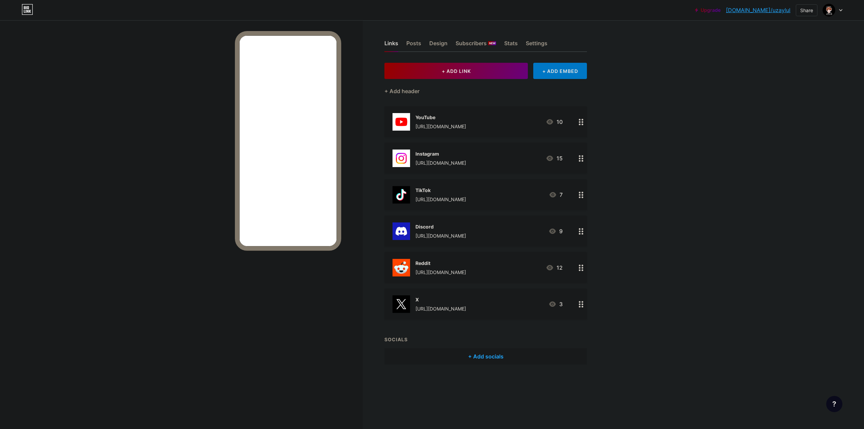
click at [457, 311] on div "[URL][DOMAIN_NAME]" at bounding box center [441, 308] width 51 height 7
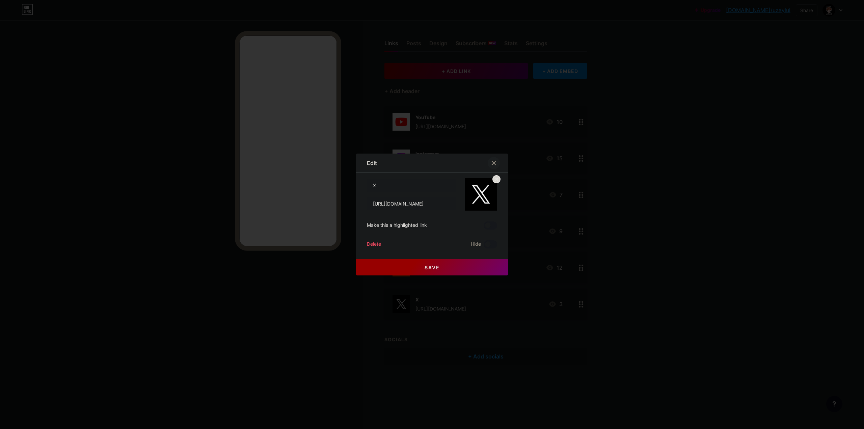
click at [492, 161] on icon at bounding box center [493, 162] width 5 height 5
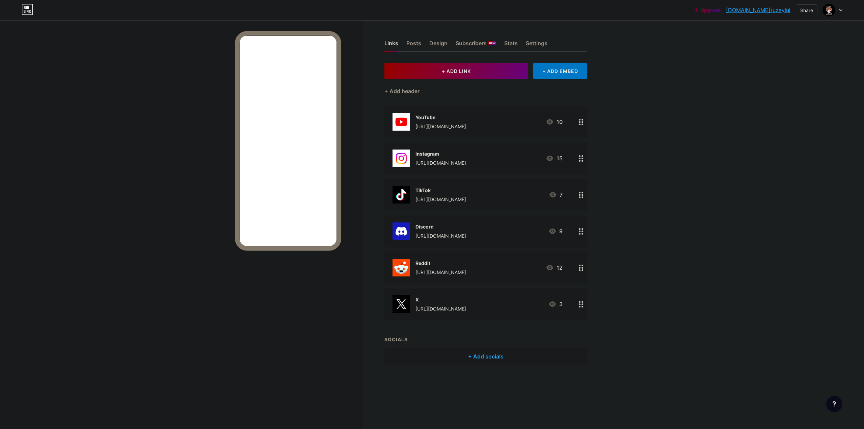
drag, startPoint x: 775, startPoint y: 13, endPoint x: 753, endPoint y: 16, distance: 22.2
click at [442, 45] on div "Design" at bounding box center [438, 45] width 18 height 12
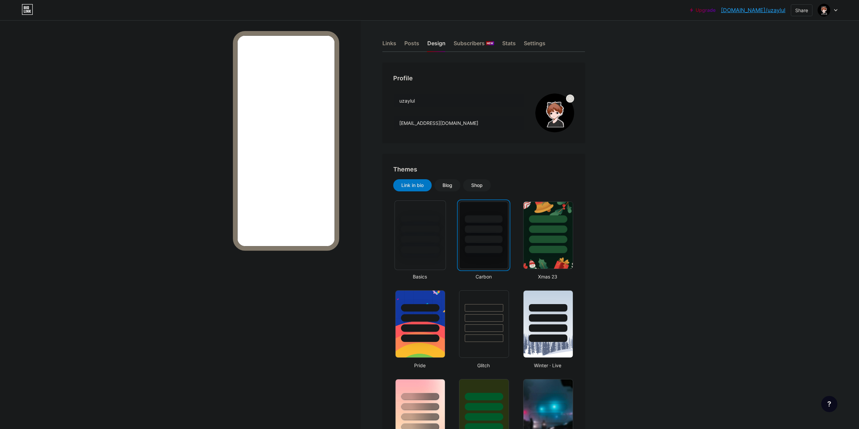
click at [420, 232] on div at bounding box center [420, 229] width 40 height 8
drag, startPoint x: 771, startPoint y: 13, endPoint x: 570, endPoint y: 30, distance: 202.3
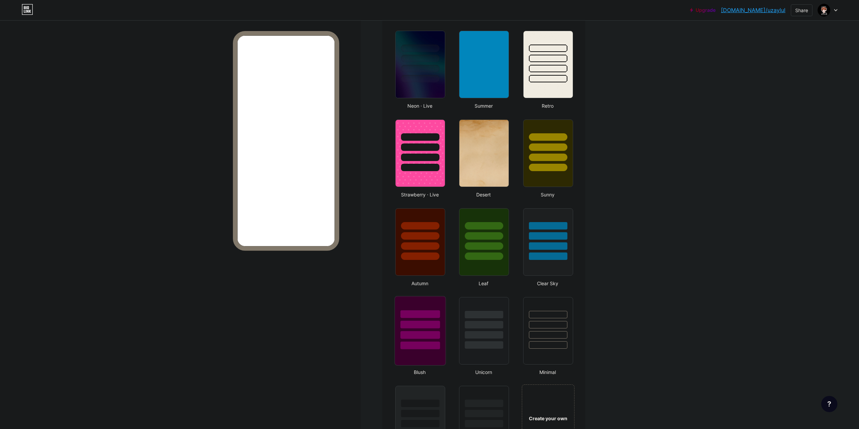
scroll to position [574, 0]
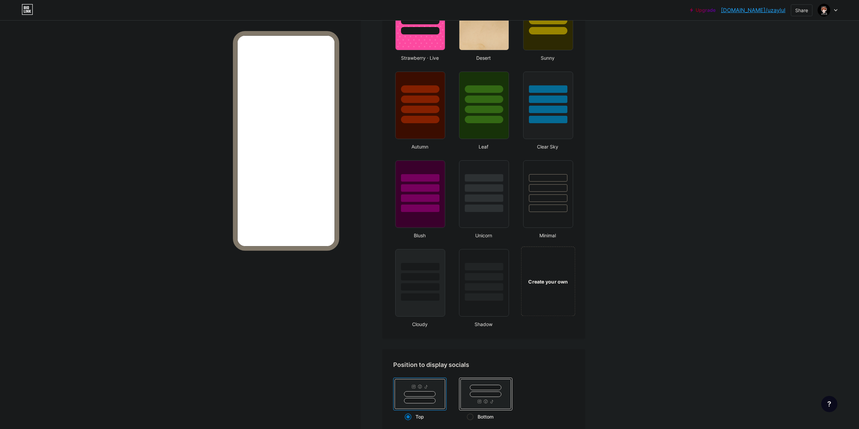
click at [557, 278] on div "Create your own" at bounding box center [548, 281] width 51 height 7
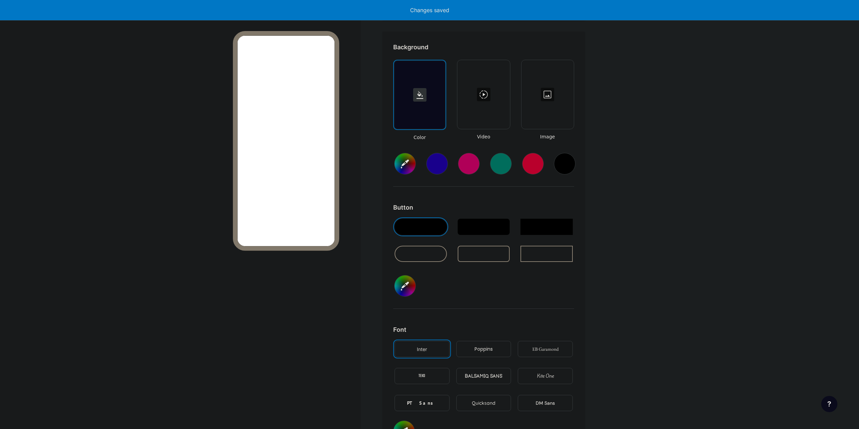
scroll to position [896, 0]
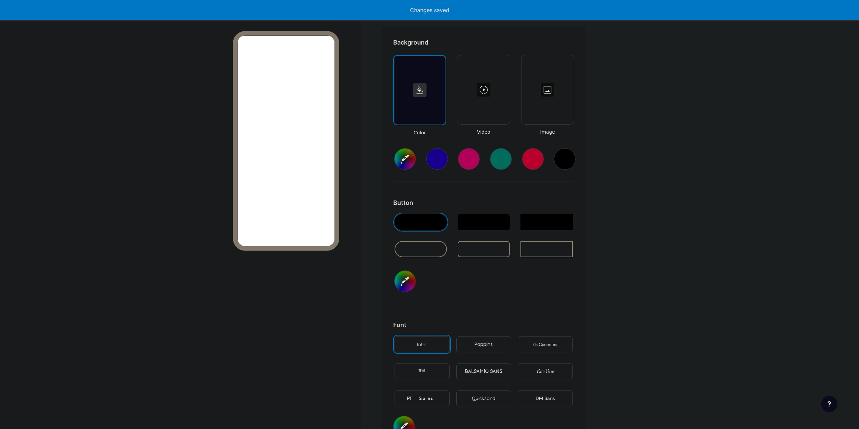
type input "#ffffff"
type input "#000000"
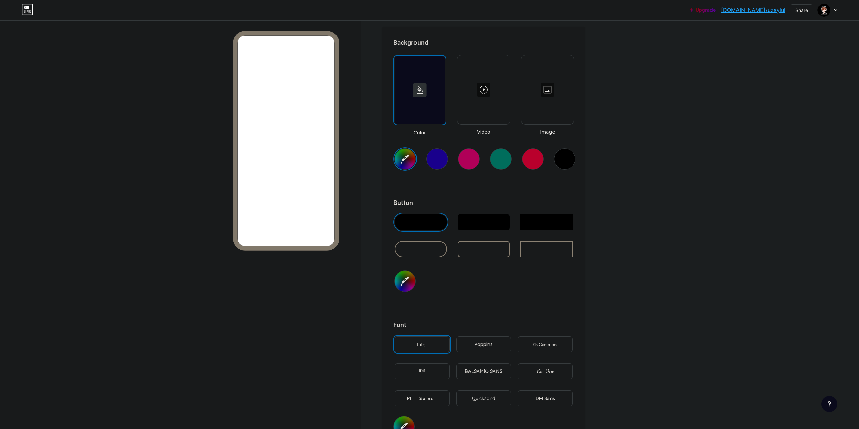
click at [421, 94] on icon at bounding box center [420, 90] width 7 height 8
click at [568, 158] on div at bounding box center [565, 159] width 22 height 22
type input "#000000"
click at [412, 221] on div at bounding box center [421, 222] width 52 height 16
click at [403, 283] on input "#000000" at bounding box center [405, 281] width 21 height 21
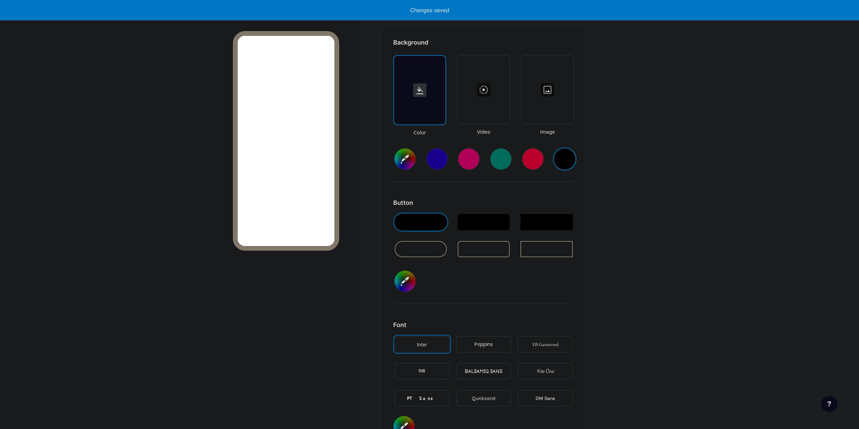
type input "#121212"
click at [294, 333] on div at bounding box center [286, 240] width 106 height 418
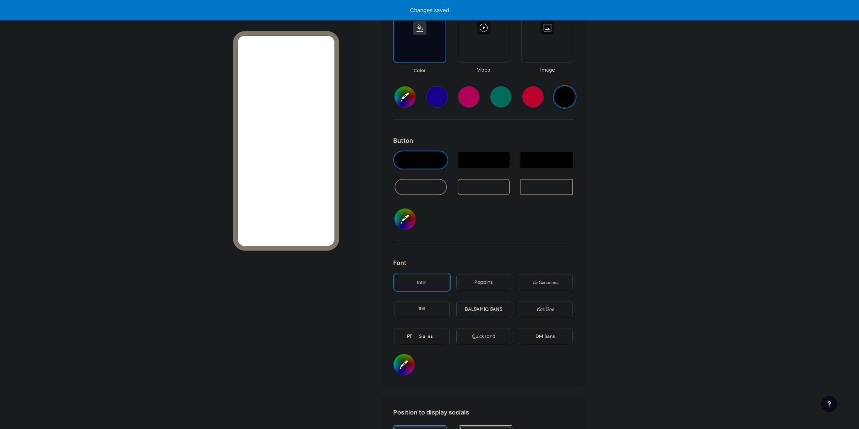
scroll to position [998, 0]
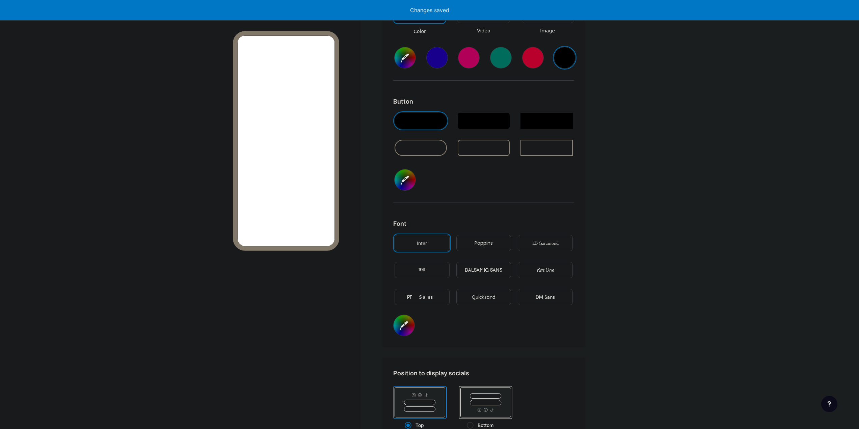
click at [413, 238] on div "Inter" at bounding box center [422, 243] width 55 height 16
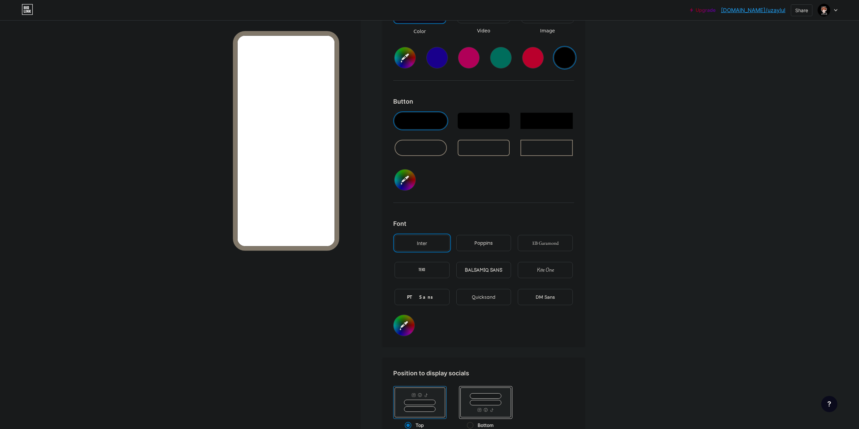
click at [404, 329] on input "#000000" at bounding box center [404, 325] width 21 height 21
click at [292, 346] on div at bounding box center [286, 240] width 106 height 418
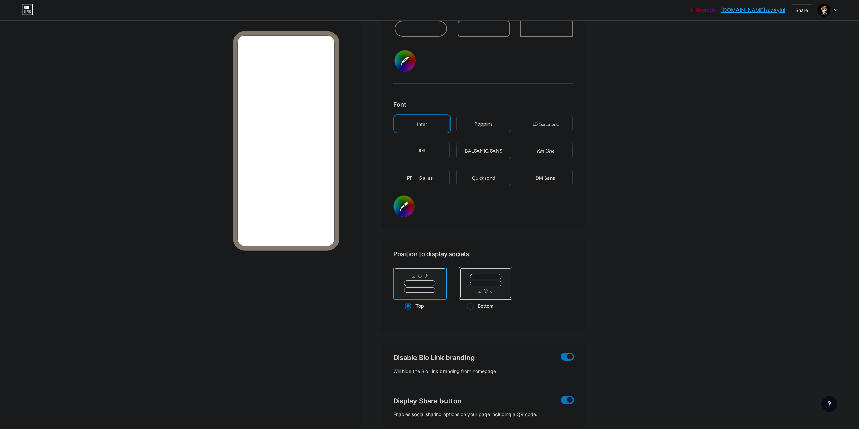
scroll to position [1150, 0]
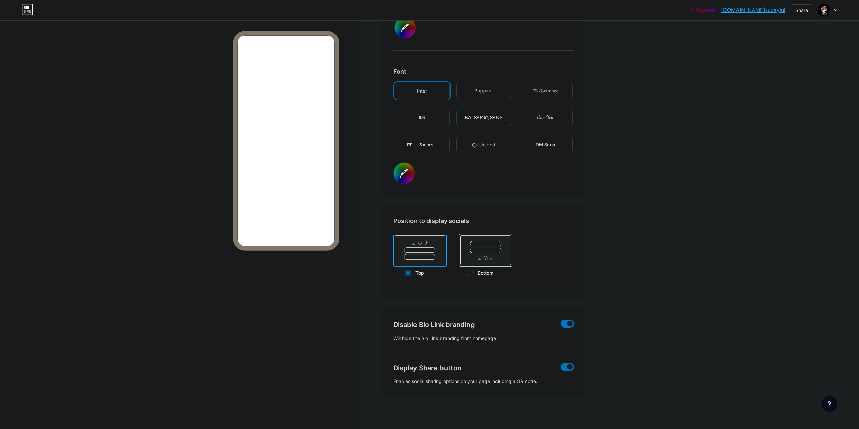
click at [399, 178] on input "#000000" at bounding box center [404, 173] width 21 height 21
type input "#ffffff"
click at [181, 332] on div at bounding box center [180, 234] width 361 height 429
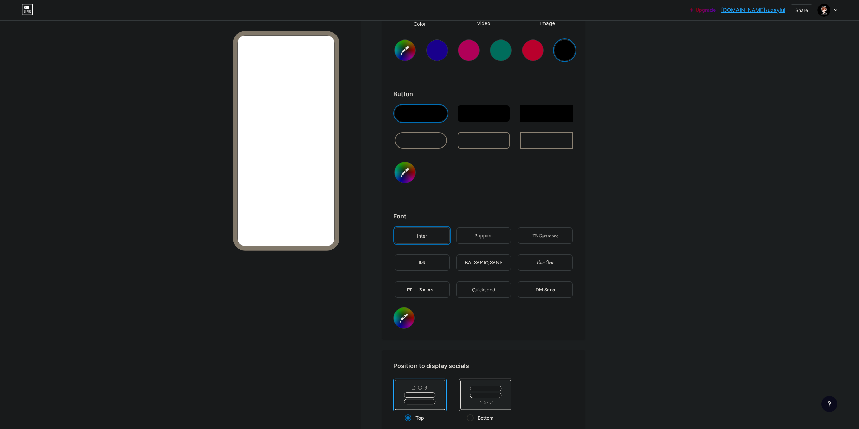
scroll to position [981, 0]
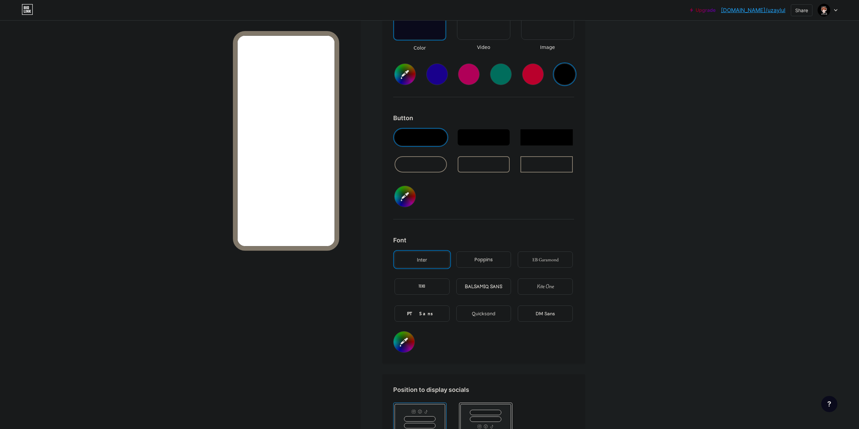
click at [408, 195] on input "#121212" at bounding box center [405, 196] width 21 height 21
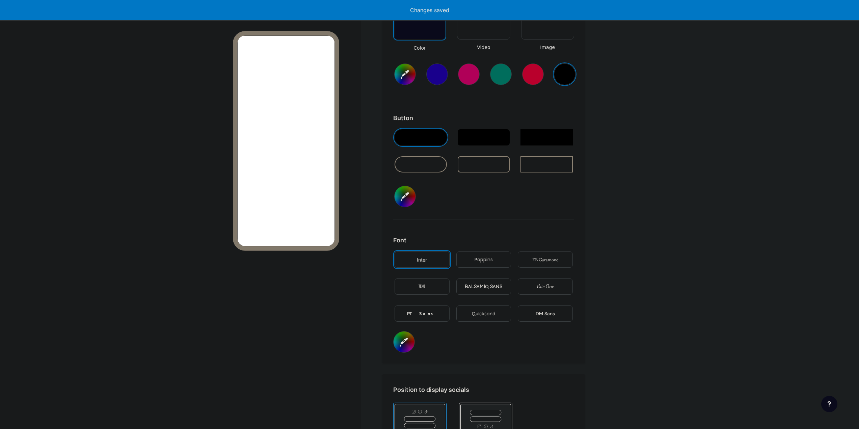
type input "#1c1c1c"
click at [321, 304] on div at bounding box center [286, 240] width 106 height 418
